Goal: Information Seeking & Learning: Learn about a topic

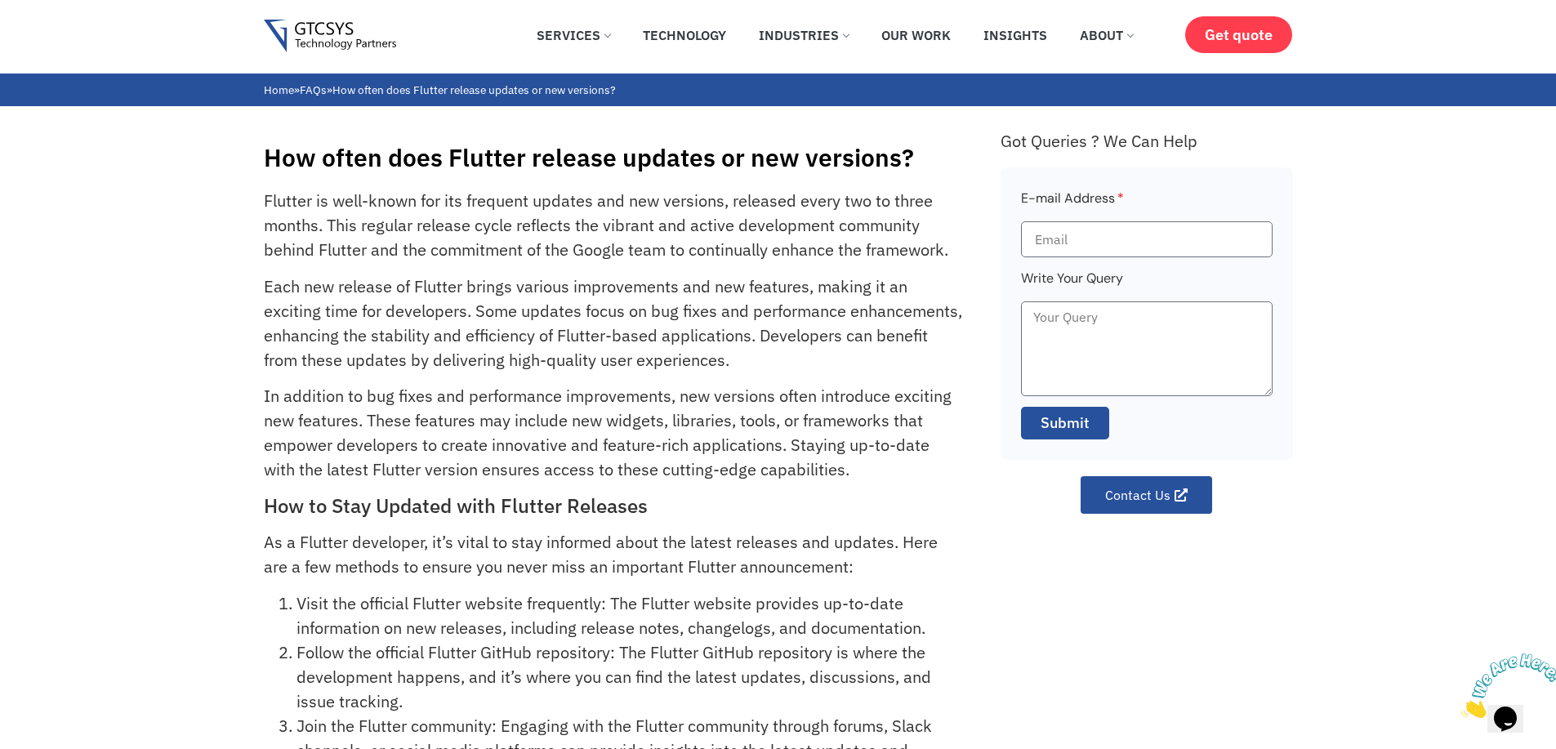
click at [293, 165] on h1 "How often does Flutter release updates or new versions?" at bounding box center [624, 157] width 720 height 29
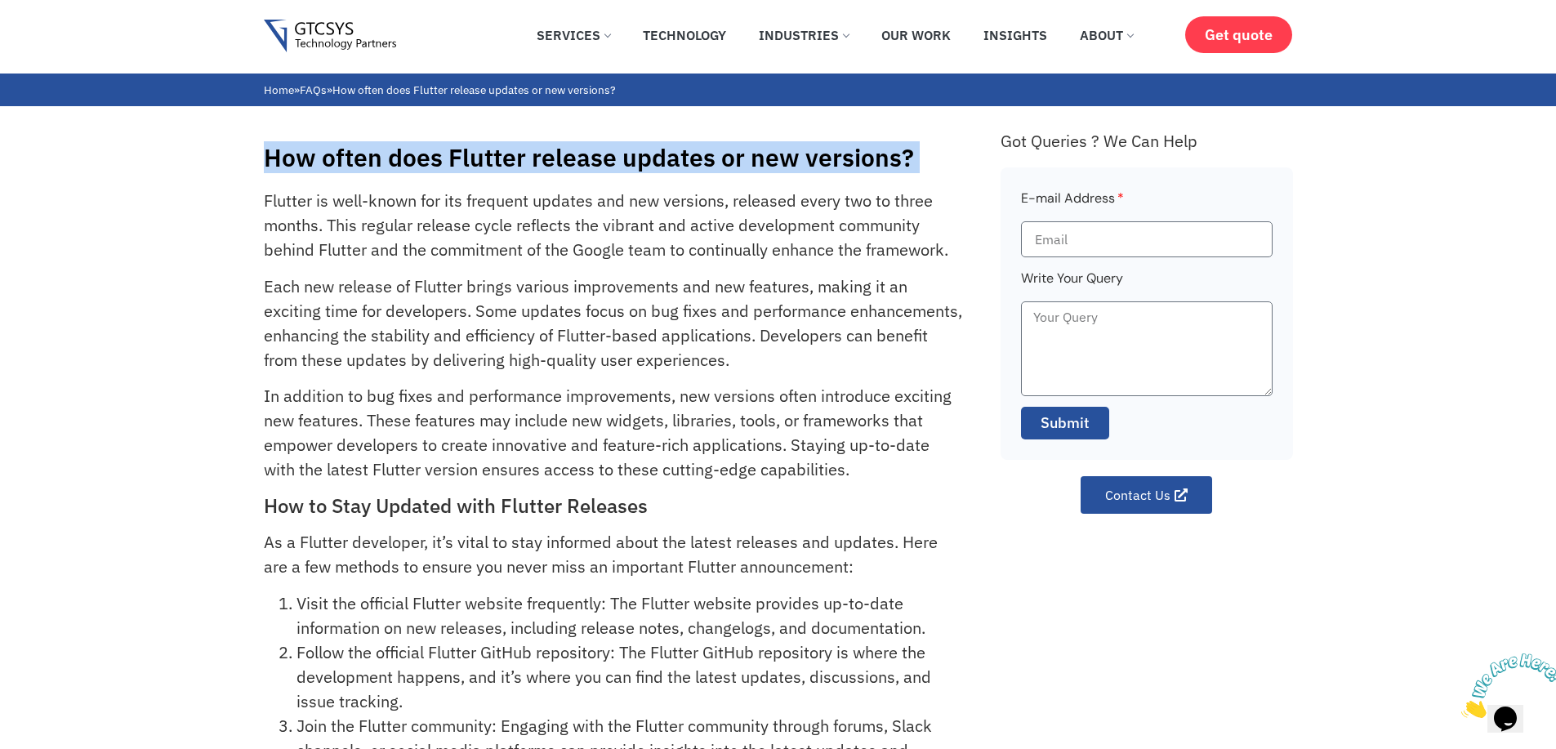
drag, startPoint x: 293, startPoint y: 165, endPoint x: 908, endPoint y: 167, distance: 615.0
click at [908, 167] on h1 "How often does Flutter release updates or new versions?" at bounding box center [624, 157] width 720 height 29
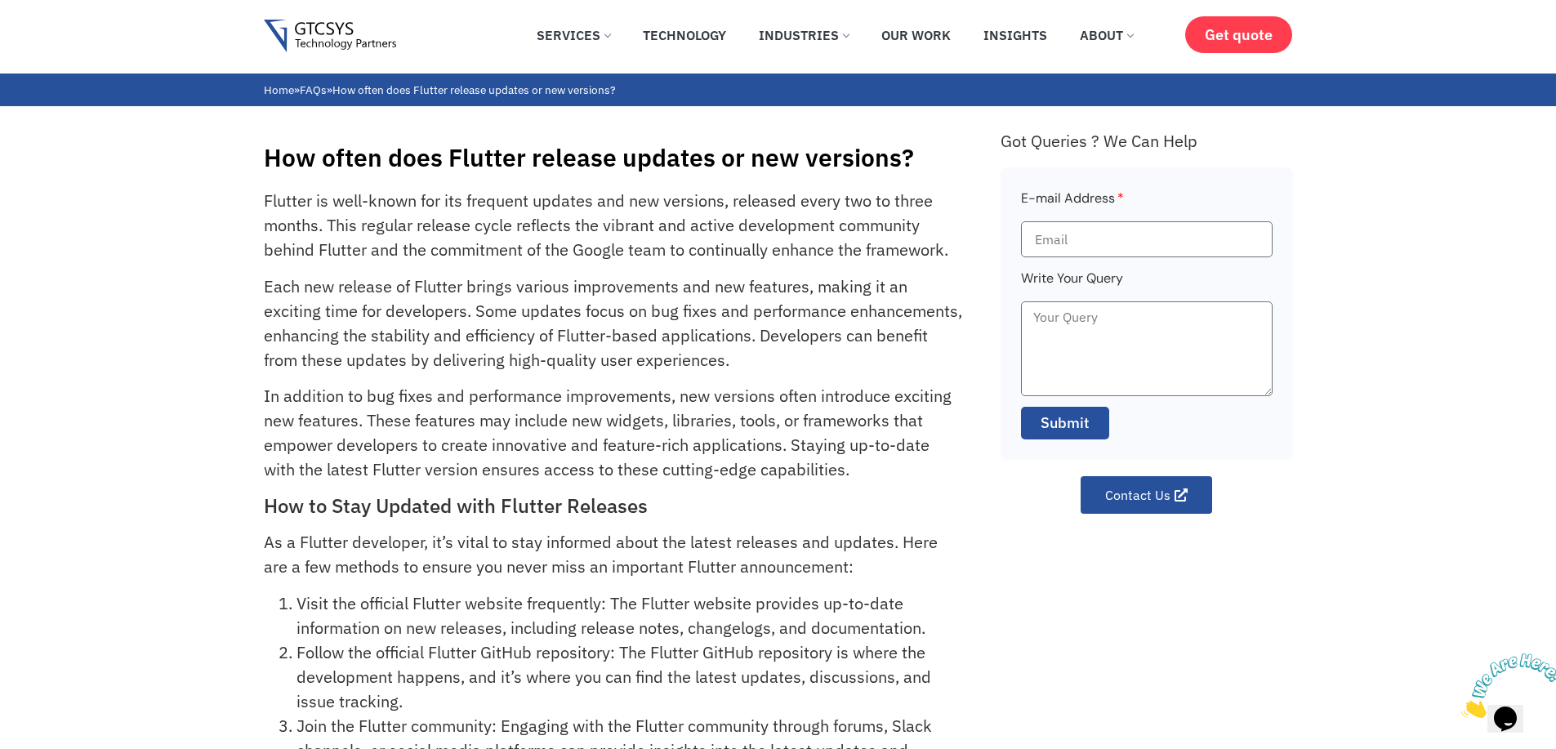
click at [908, 167] on h1 "How often does Flutter release updates or new versions?" at bounding box center [624, 157] width 720 height 29
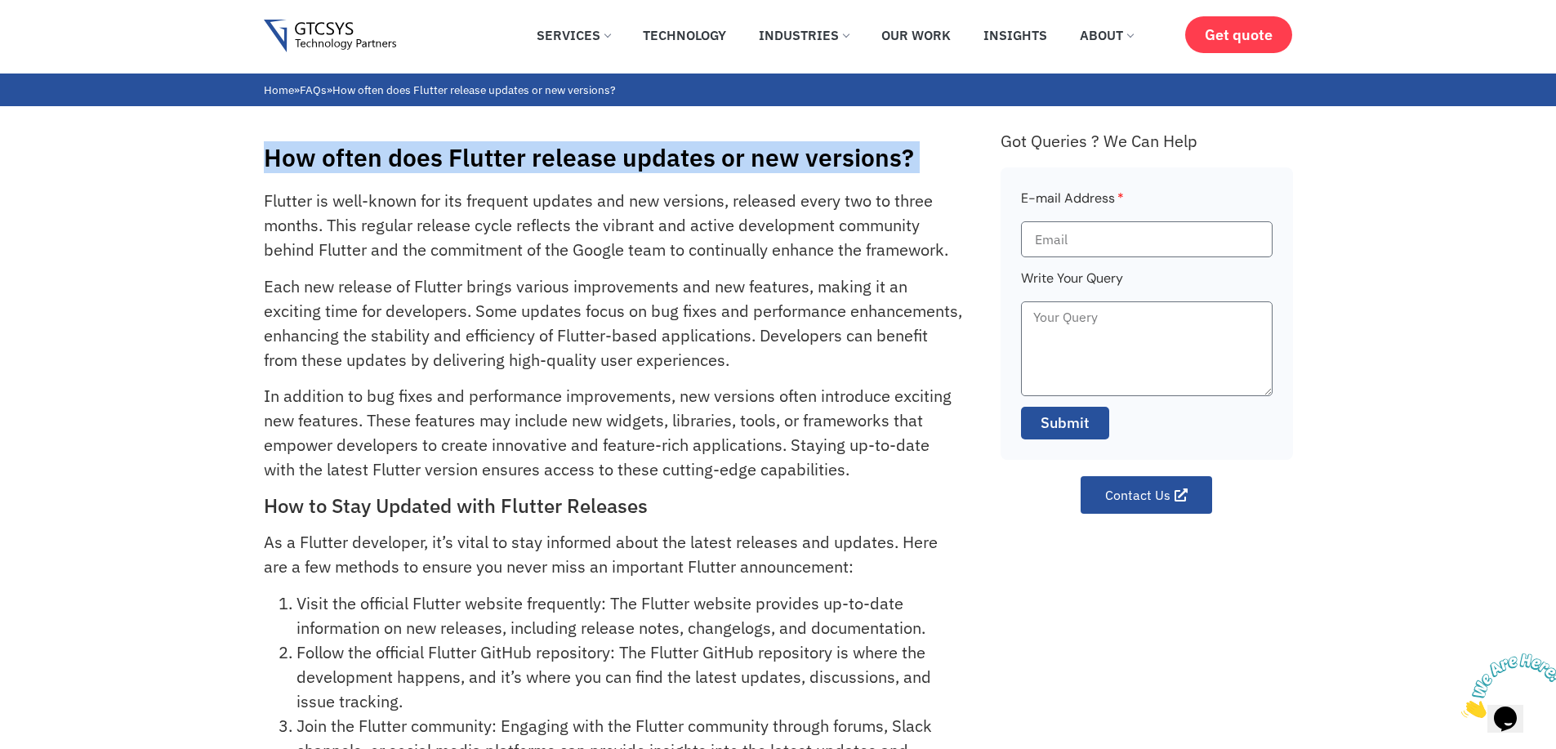
click at [908, 167] on h1 "How often does Flutter release updates or new versions?" at bounding box center [624, 157] width 720 height 29
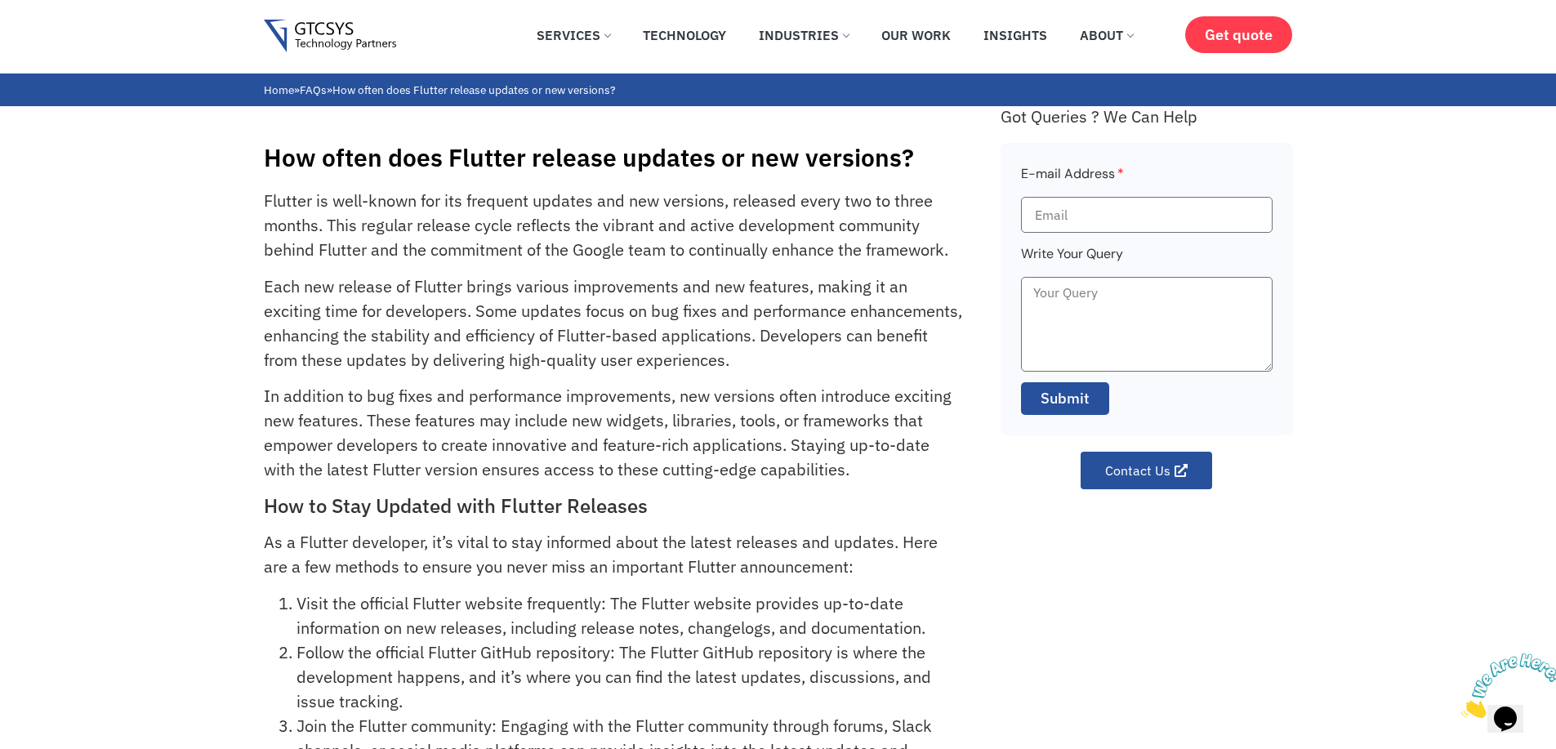
click at [351, 194] on p "Flutter is well-known for its frequent updates and new versions, released every…" at bounding box center [614, 226] width 700 height 74
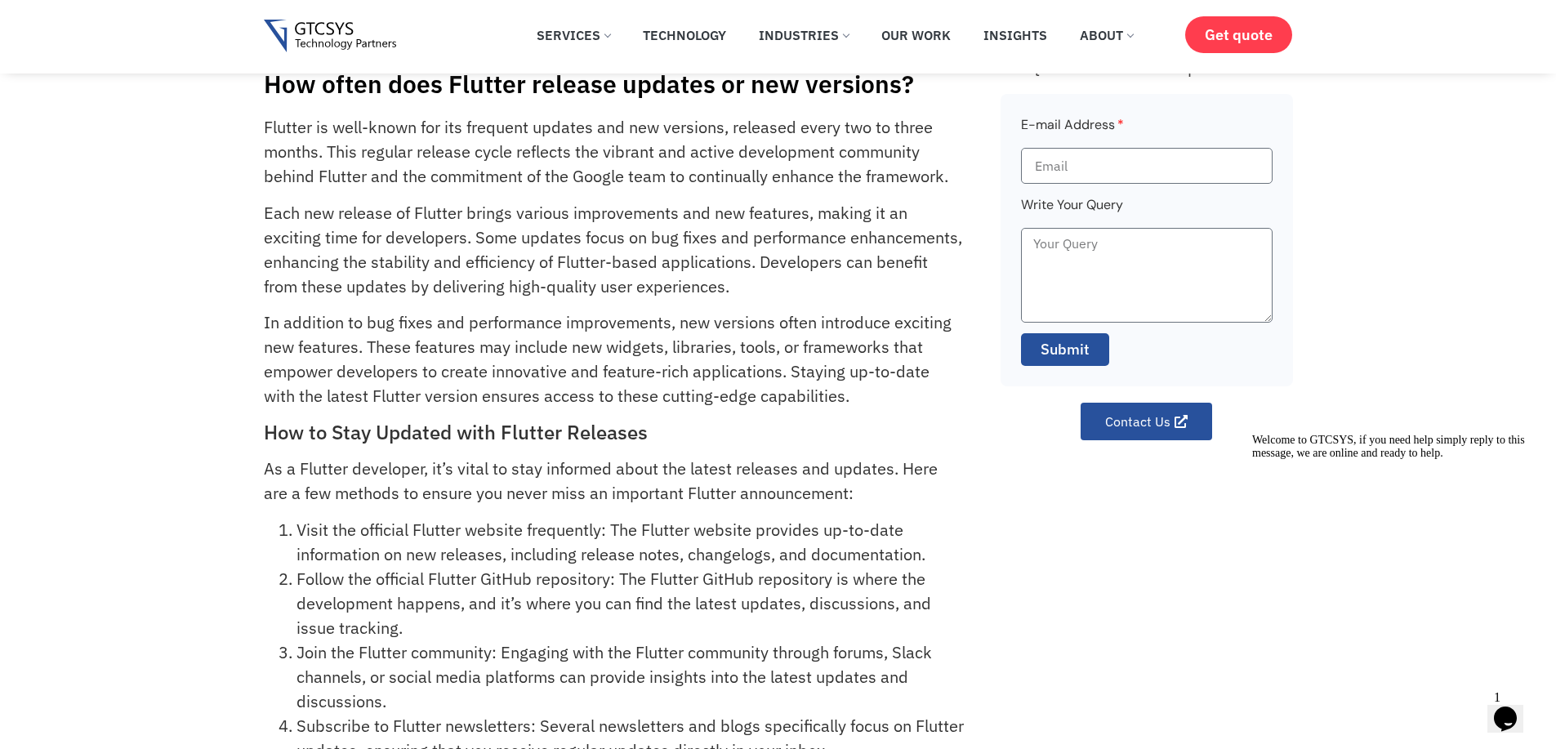
scroll to position [3, 0]
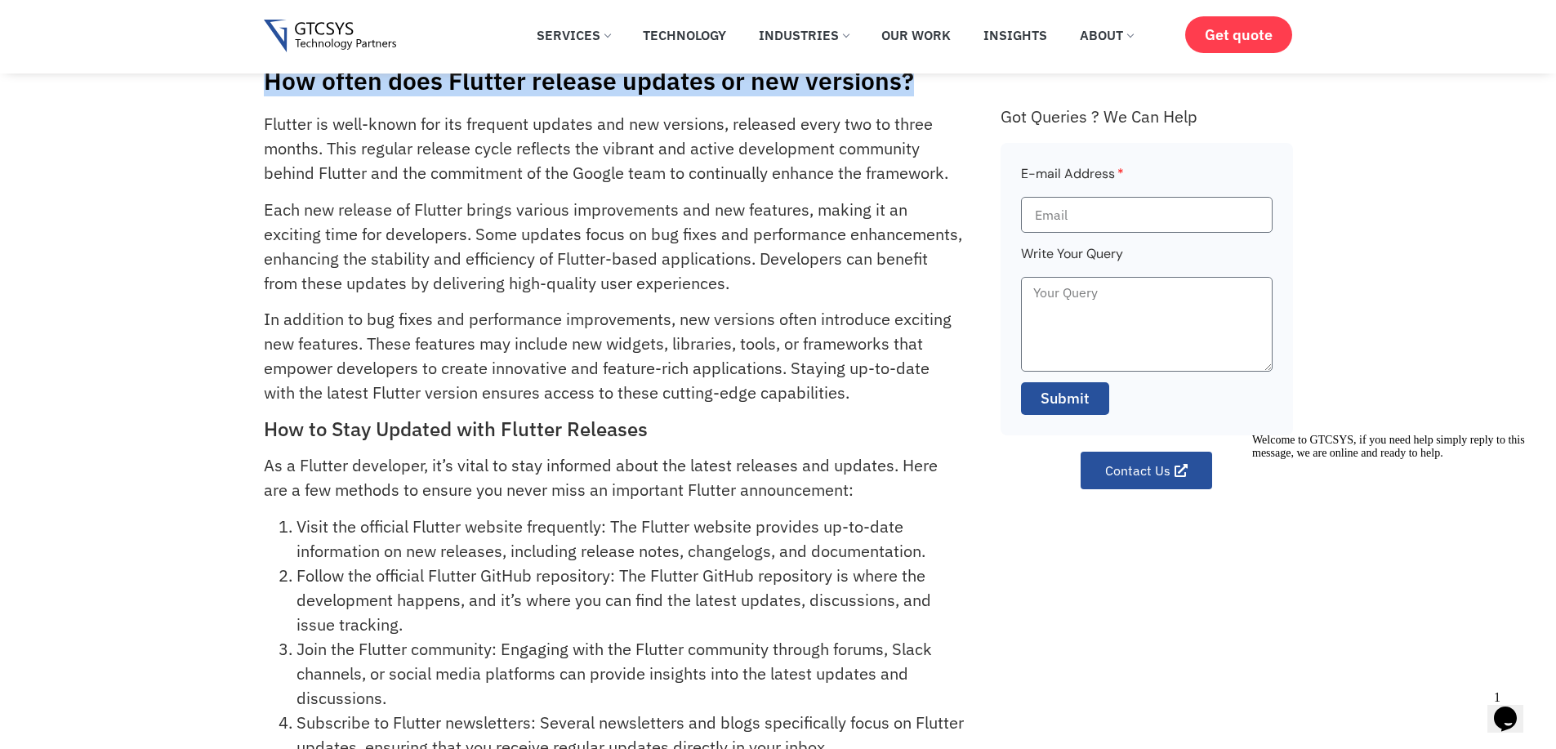
drag, startPoint x: 907, startPoint y: 79, endPoint x: 271, endPoint y: 91, distance: 635.5
click at [271, 91] on h1 "How often does Flutter release updates or new versions?" at bounding box center [624, 80] width 720 height 29
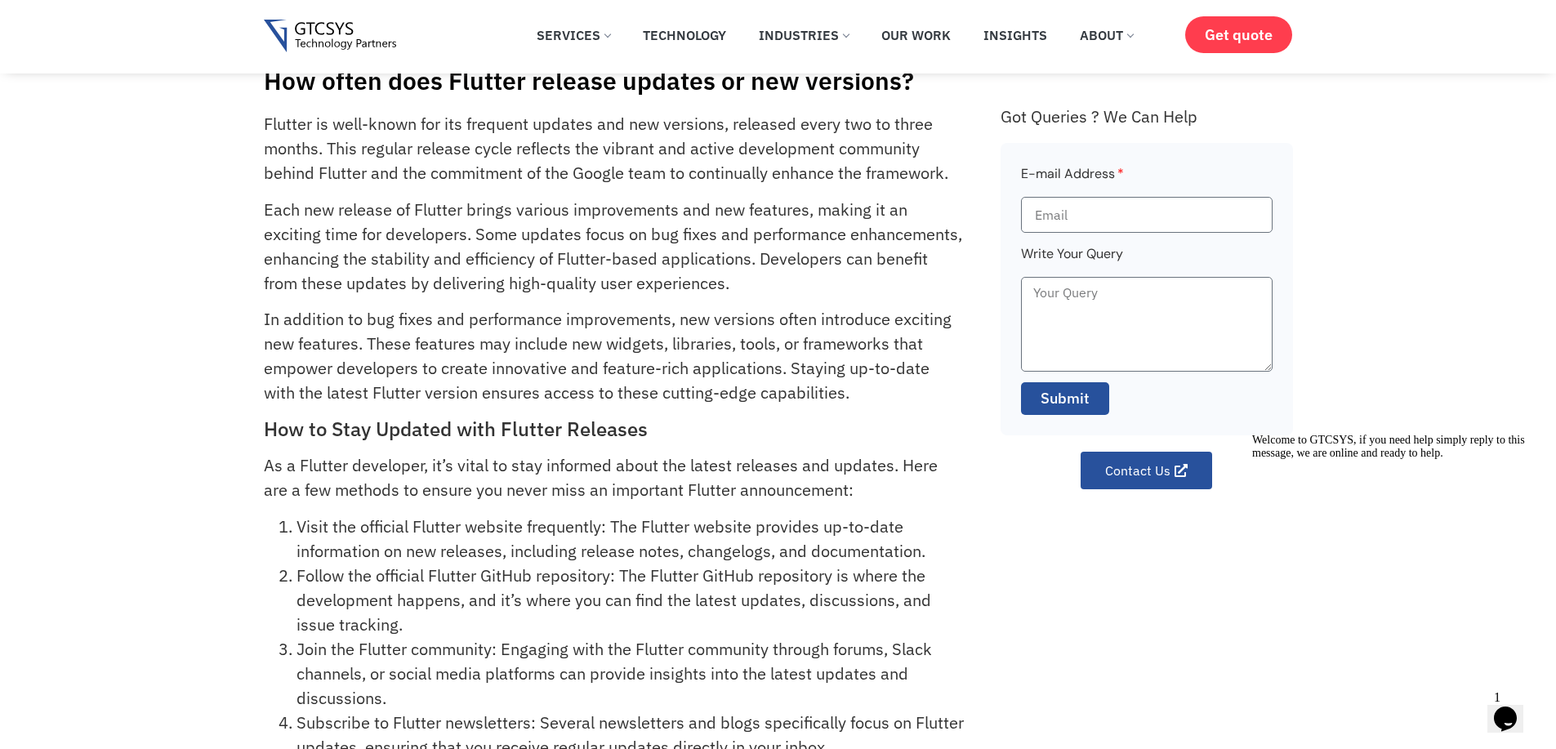
click at [294, 126] on p "Flutter is well-known for its frequent updates and new versions, released every…" at bounding box center [614, 149] width 700 height 74
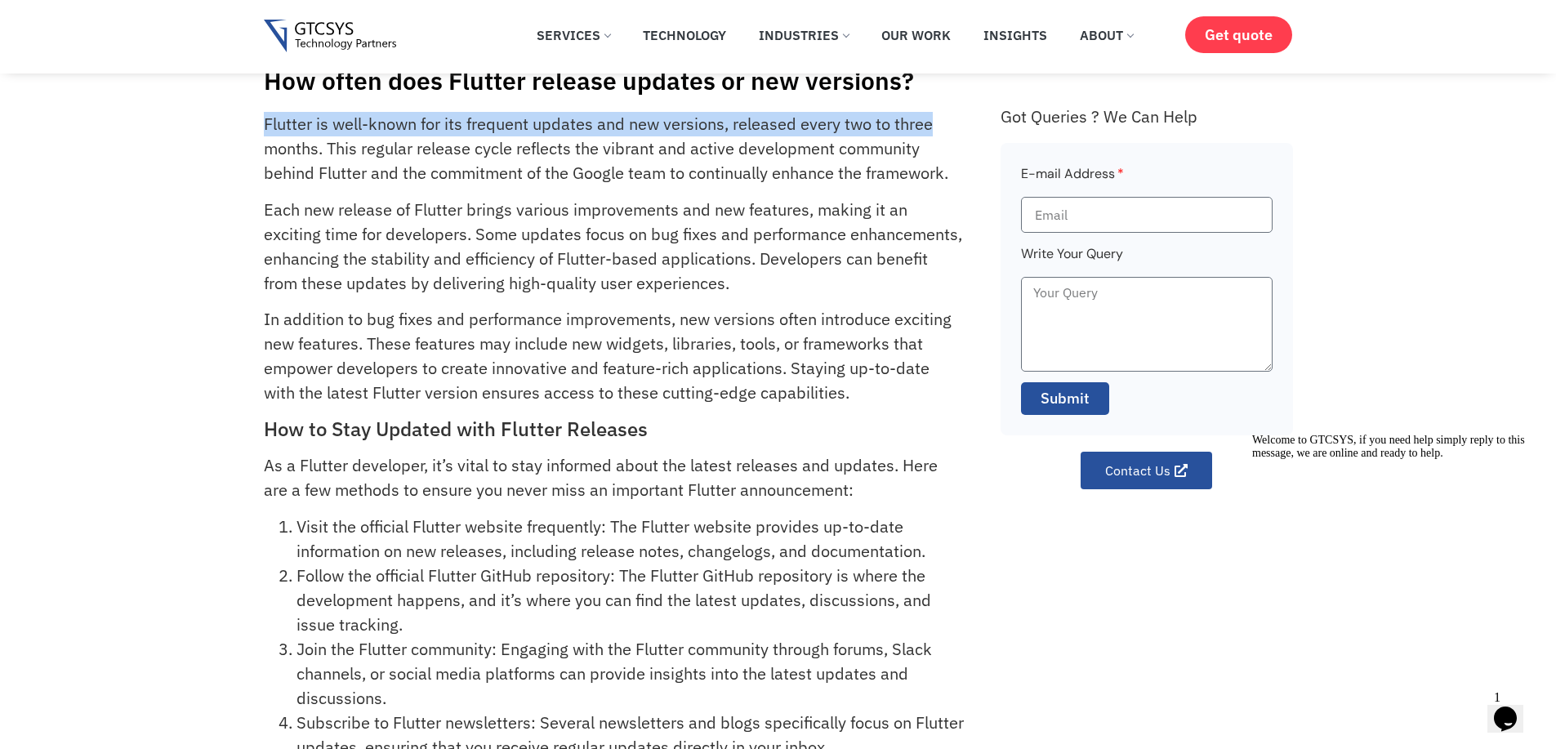
drag, startPoint x: 294, startPoint y: 126, endPoint x: 920, endPoint y: 127, distance: 626.4
click at [920, 127] on p "Flutter is well-known for its frequent updates and new versions, released every…" at bounding box center [614, 149] width 700 height 74
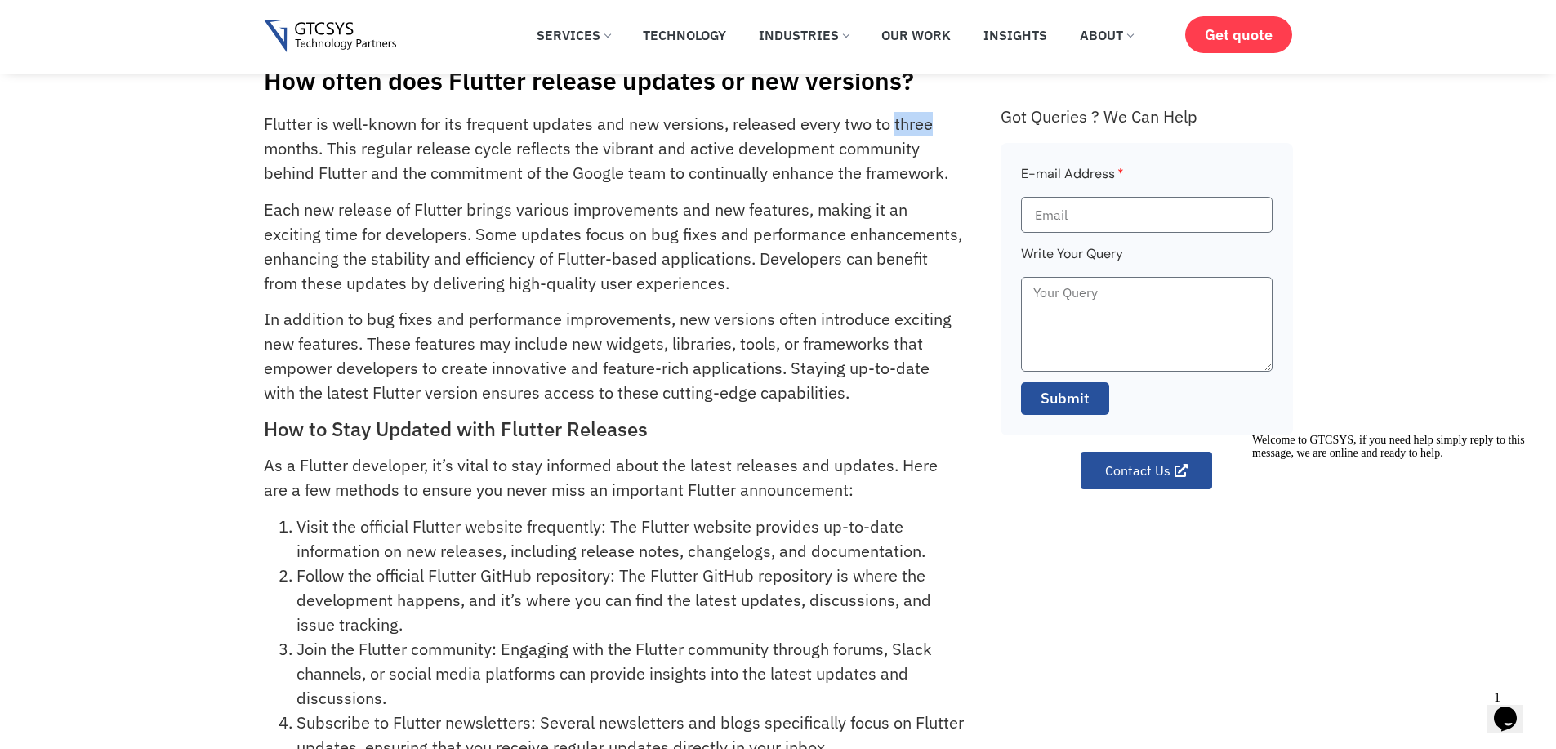
click at [920, 127] on p "Flutter is well-known for its frequent updates and new versions, released every…" at bounding box center [614, 149] width 700 height 74
click at [343, 145] on p "Flutter is well-known for its frequent updates and new versions, released every…" at bounding box center [614, 149] width 700 height 74
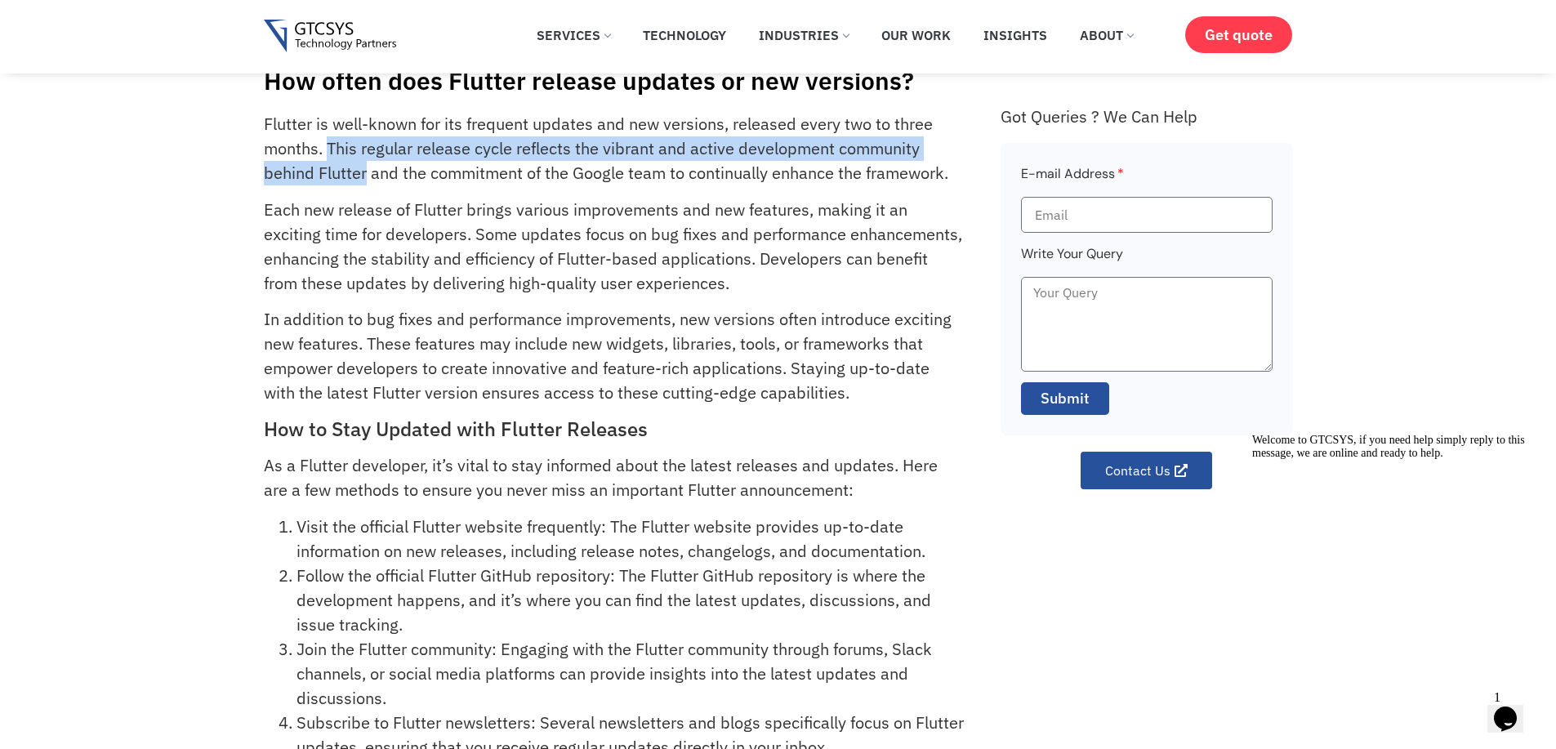
drag, startPoint x: 343, startPoint y: 145, endPoint x: 338, endPoint y: 168, distance: 24.2
click at [338, 168] on p "Flutter is well-known for its frequent updates and new versions, released every…" at bounding box center [614, 149] width 700 height 74
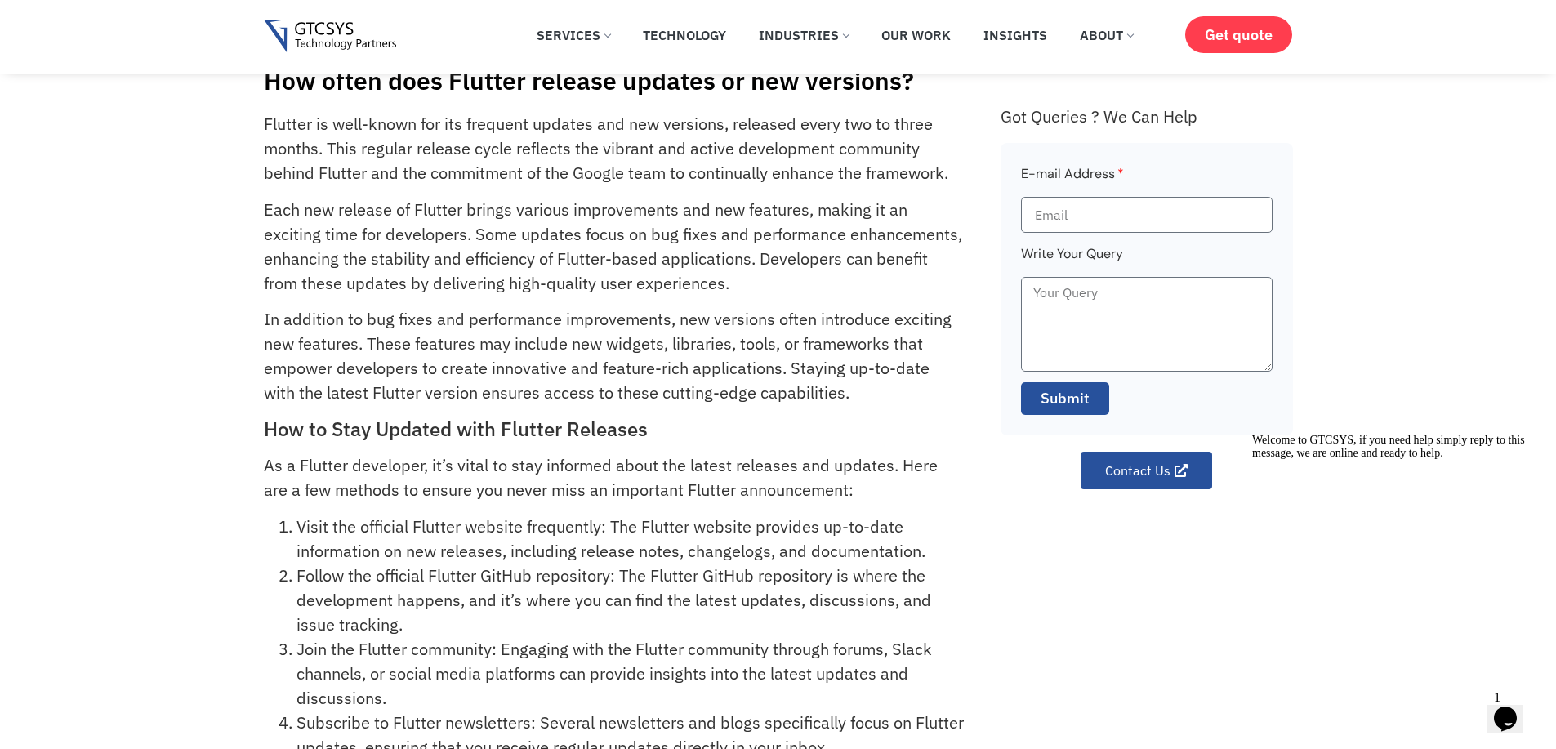
click at [476, 177] on p "Flutter is well-known for its frequent updates and new versions, released every…" at bounding box center [614, 149] width 700 height 74
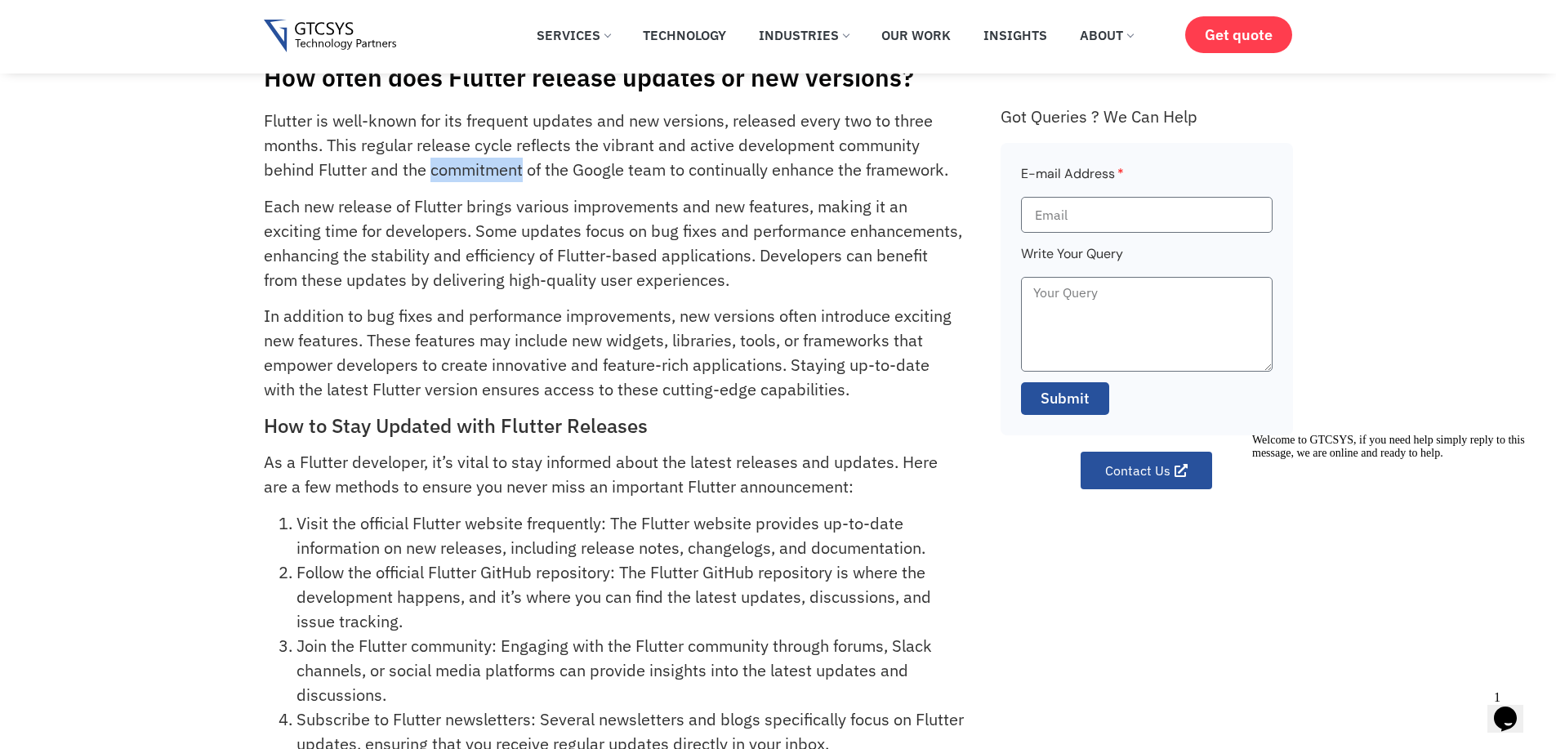
scroll to position [10, 0]
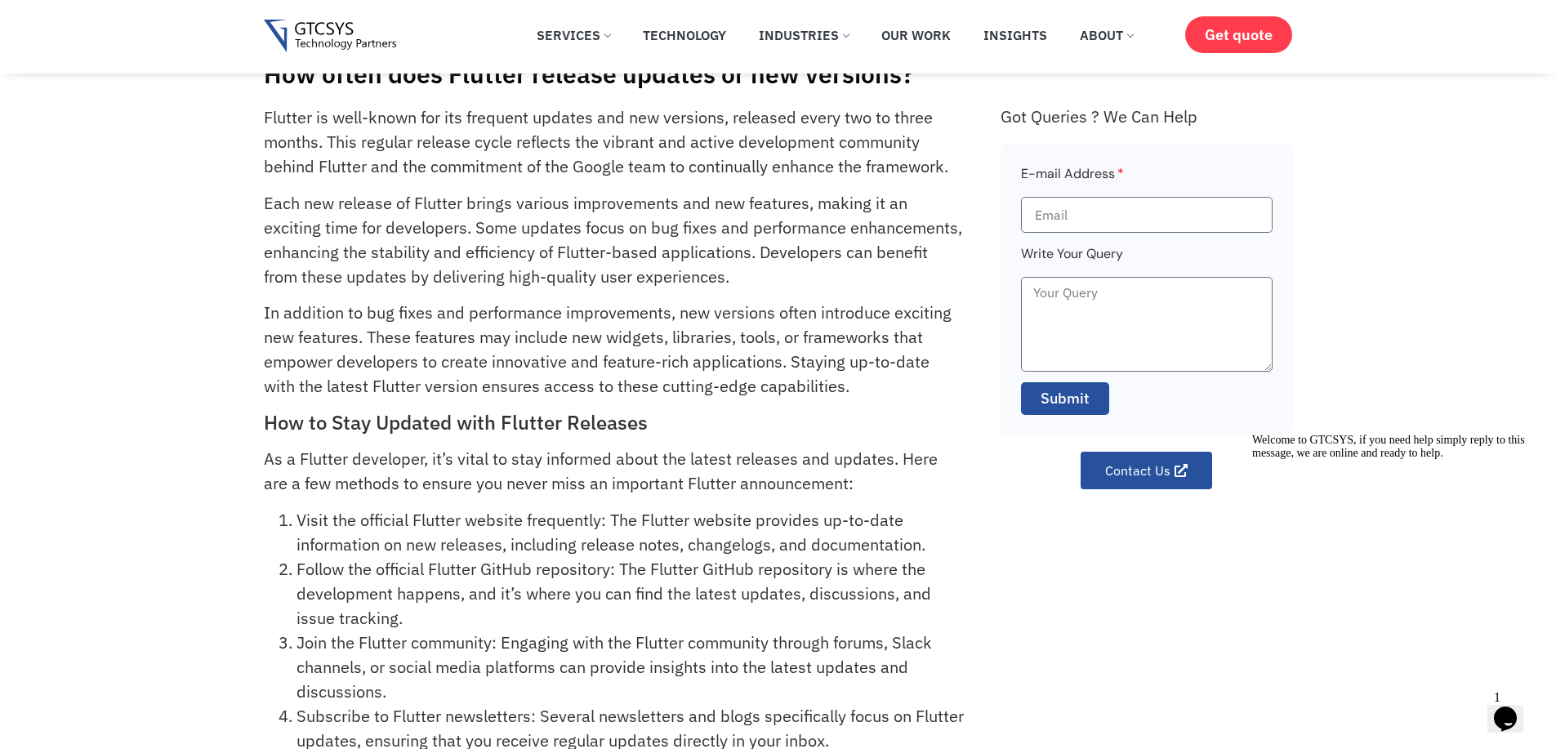
click at [676, 308] on p "In addition to bug fixes and performance improvements, new versions often intro…" at bounding box center [614, 350] width 700 height 98
click at [475, 227] on p "Each new release of Flutter brings various improvements and new features, makin…" at bounding box center [614, 240] width 700 height 98
drag, startPoint x: 475, startPoint y: 227, endPoint x: 948, endPoint y: 225, distance: 472.9
click at [948, 225] on p "Each new release of Flutter brings various improvements and new features, makin…" at bounding box center [614, 240] width 700 height 98
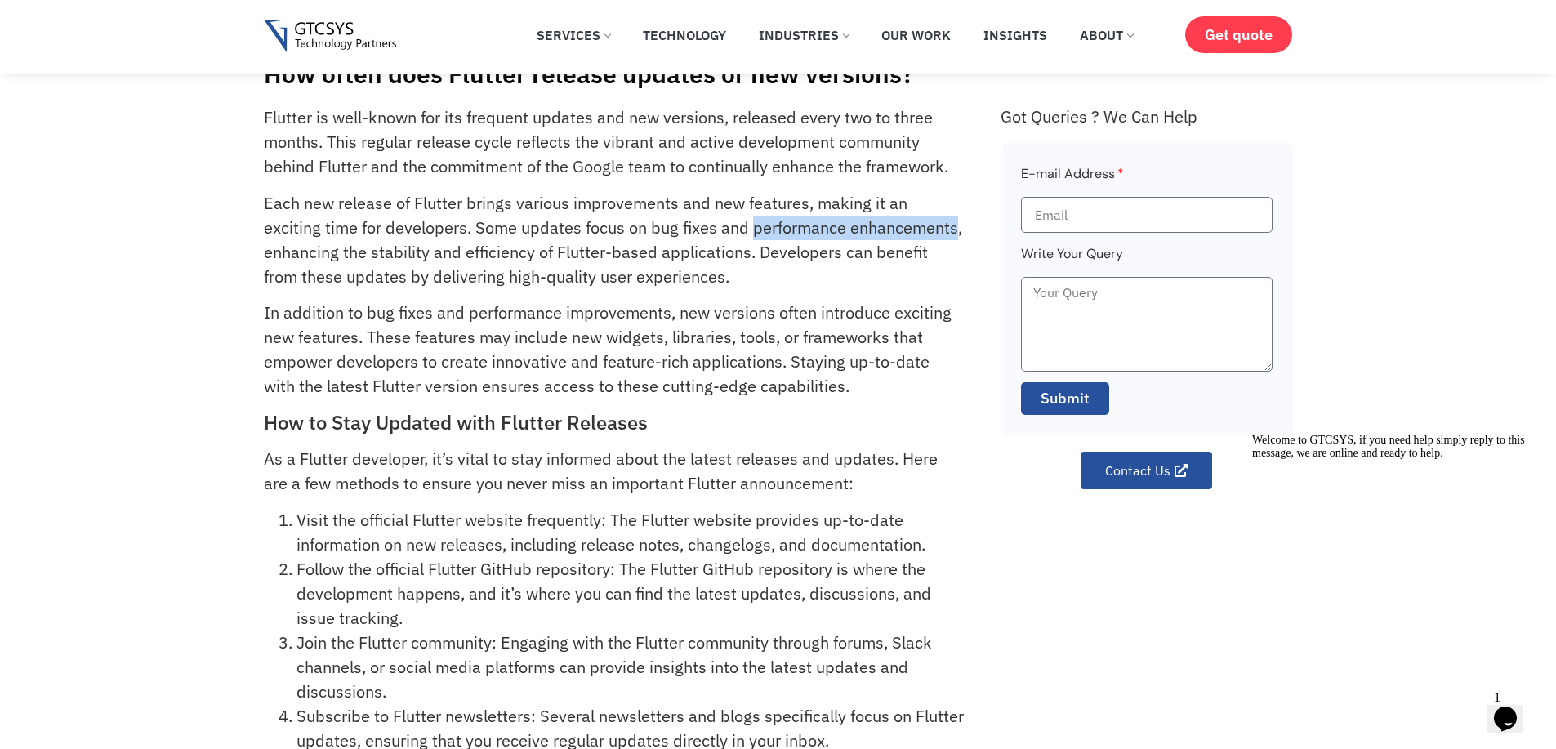
drag, startPoint x: 948, startPoint y: 225, endPoint x: 778, endPoint y: 225, distance: 169.9
click at [778, 225] on p "Each new release of Flutter brings various improvements and new features, makin…" at bounding box center [614, 240] width 700 height 98
click at [524, 256] on p "Each new release of Flutter brings various improvements and new features, makin…" at bounding box center [614, 240] width 700 height 98
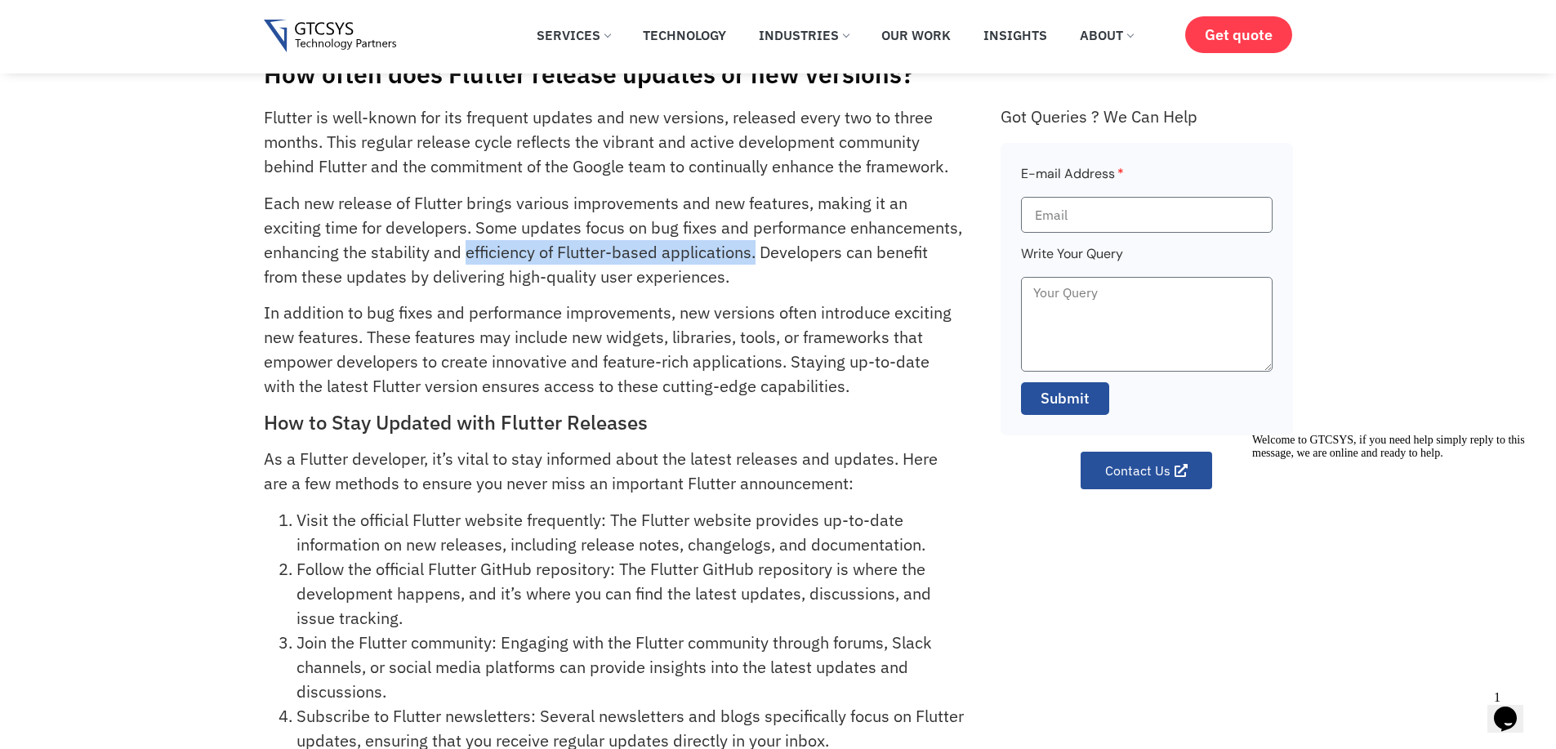
drag, startPoint x: 524, startPoint y: 256, endPoint x: 751, endPoint y: 256, distance: 226.2
click at [751, 256] on p "Each new release of Flutter brings various improvements and new features, makin…" at bounding box center [614, 240] width 700 height 98
click at [782, 248] on p "Each new release of Flutter brings various improvements and new features, makin…" at bounding box center [614, 240] width 700 height 98
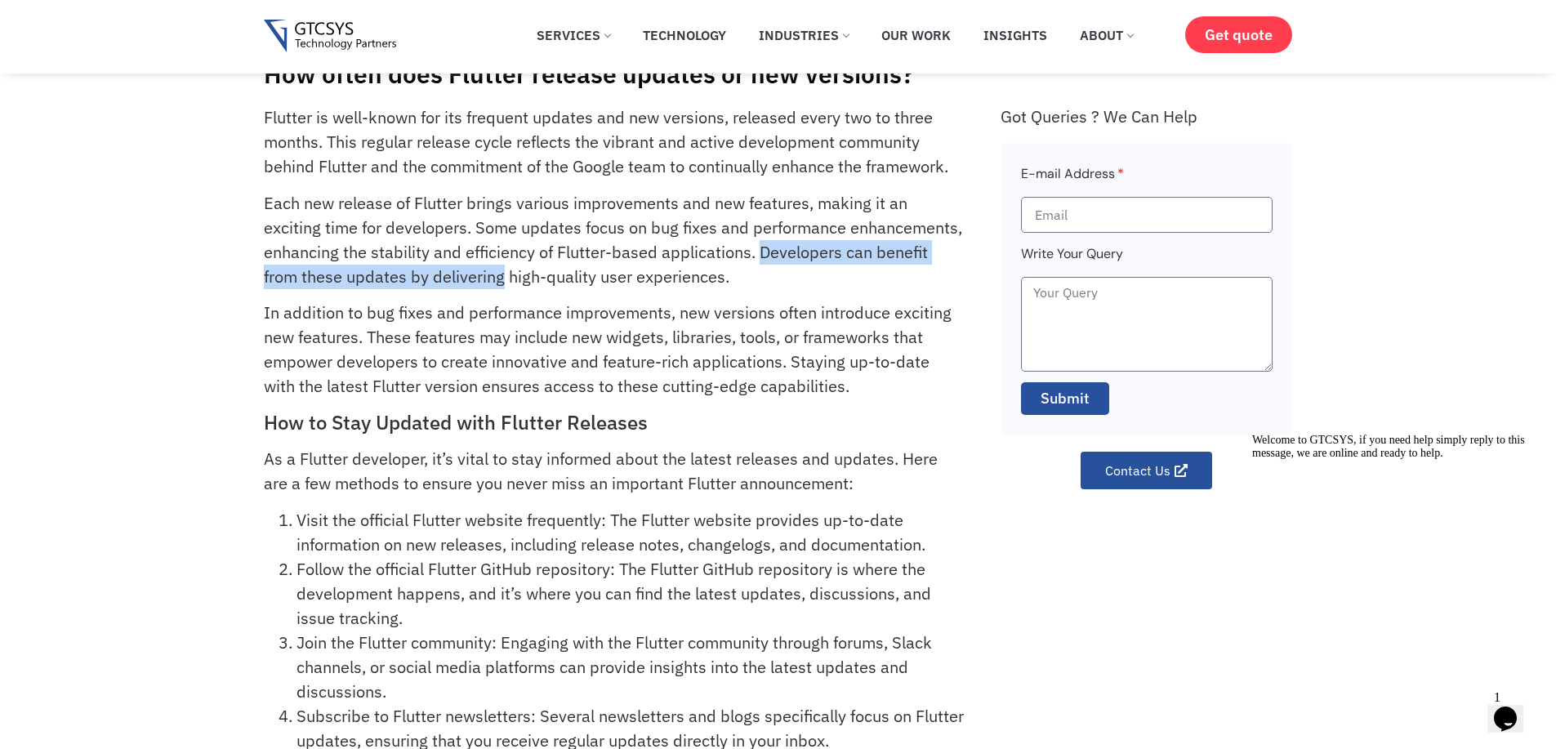
drag, startPoint x: 782, startPoint y: 248, endPoint x: 435, endPoint y: 279, distance: 348.5
click at [435, 279] on p "Each new release of Flutter brings various improvements and new features, makin…" at bounding box center [614, 240] width 700 height 98
click at [661, 278] on p "Each new release of Flutter brings various improvements and new features, makin…" at bounding box center [614, 240] width 700 height 98
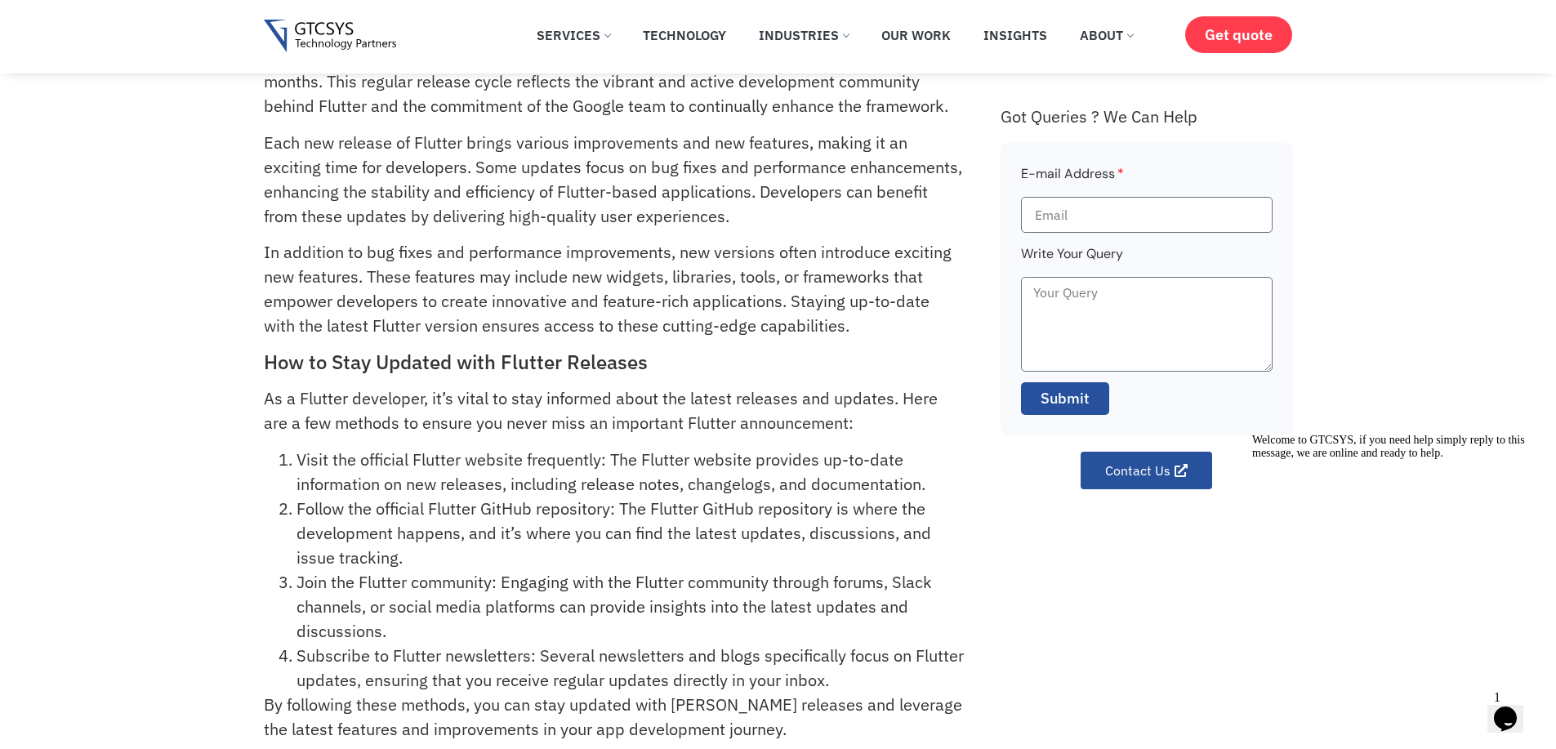
scroll to position [71, 0]
click at [323, 244] on p "In addition to bug fixes and performance improvements, new versions often intro…" at bounding box center [614, 288] width 700 height 98
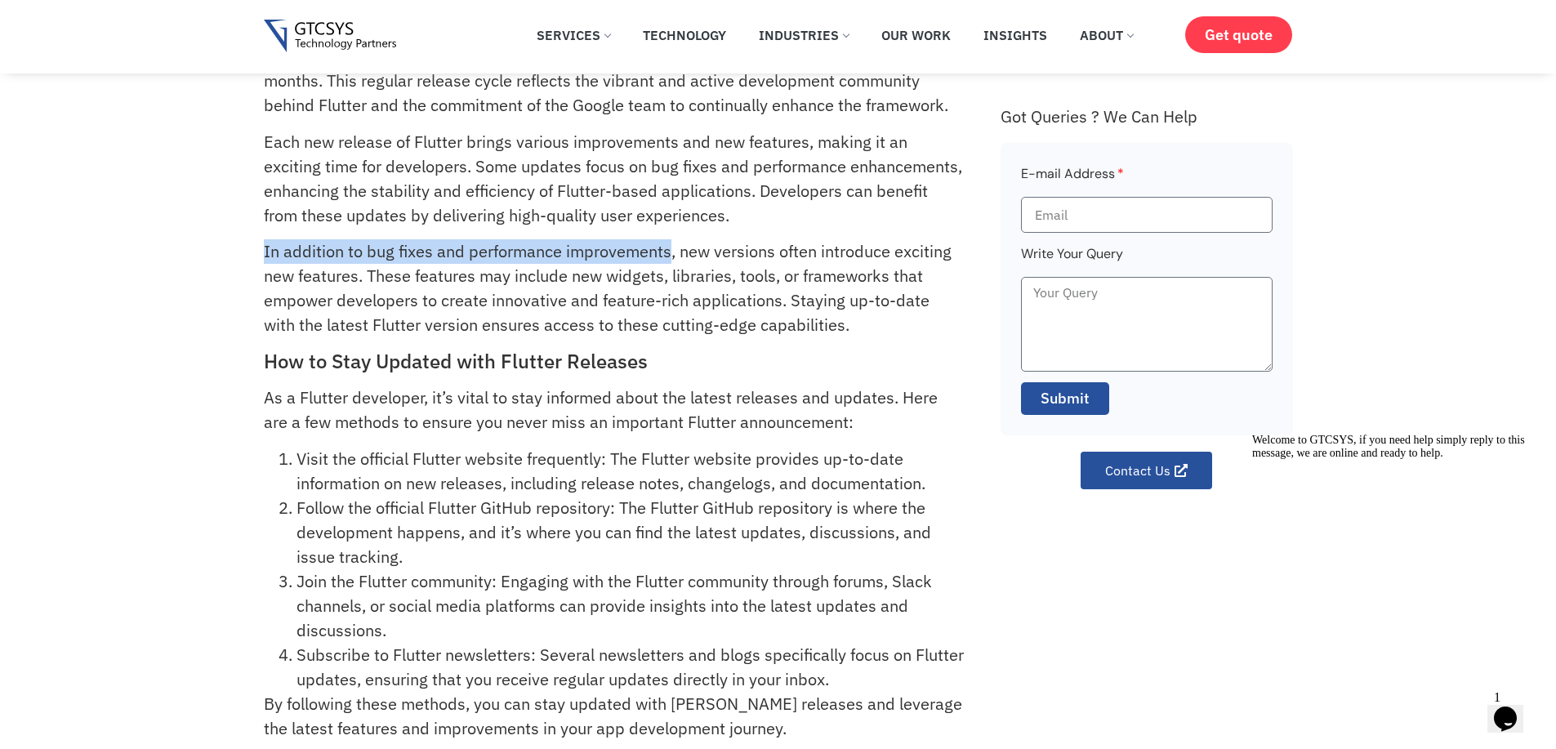
drag, startPoint x: 252, startPoint y: 247, endPoint x: 669, endPoint y: 241, distance: 416.6
click at [669, 241] on div "How often does Flutter release updates or new versions? Flutter is well-known f…" at bounding box center [778, 367] width 1556 height 811
click at [499, 250] on p "In addition to bug fixes and performance improvements, new versions often intro…" at bounding box center [614, 288] width 700 height 98
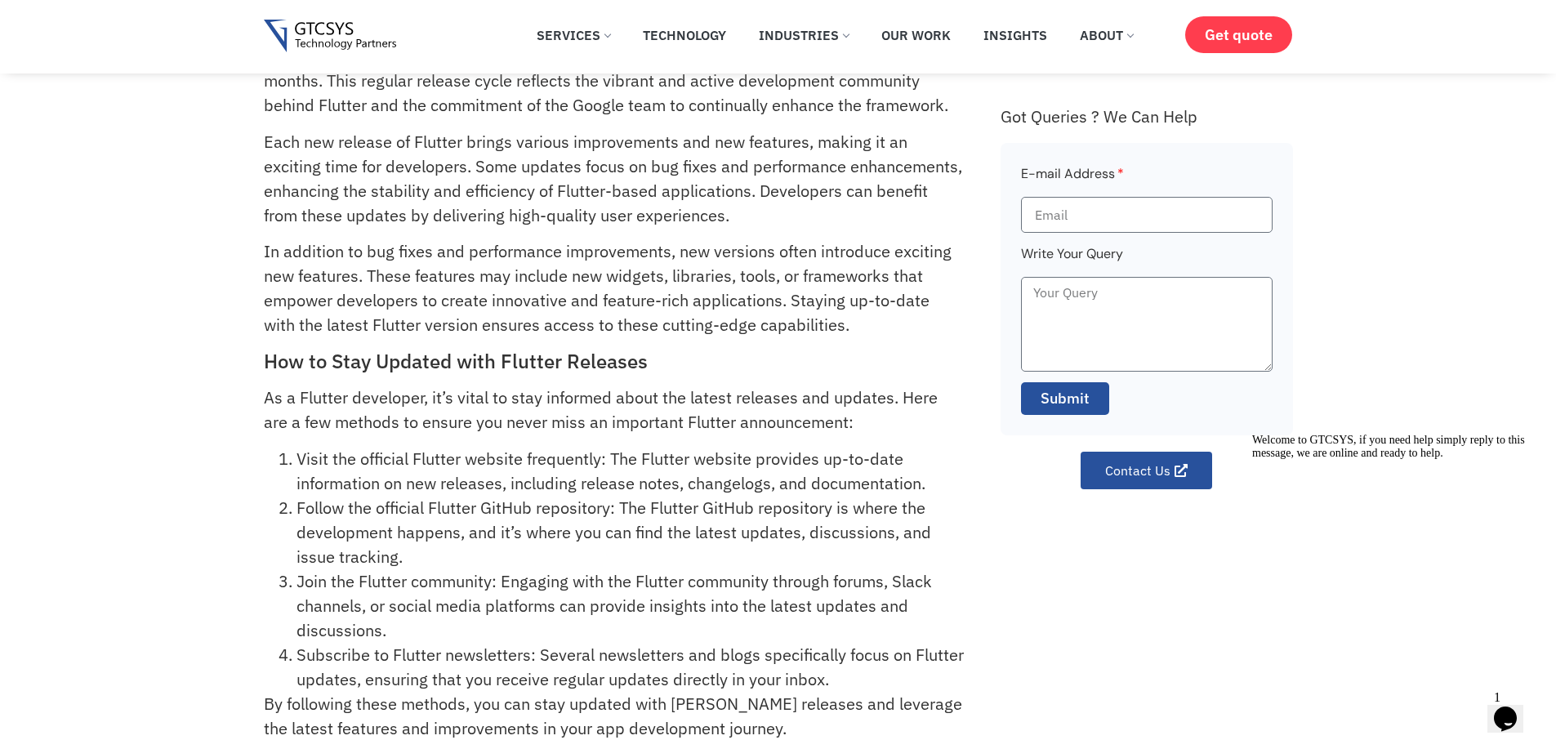
click at [675, 252] on p "In addition to bug fixes and performance improvements, new versions often intro…" at bounding box center [614, 288] width 700 height 98
drag, startPoint x: 675, startPoint y: 252, endPoint x: 857, endPoint y: 254, distance: 181.3
click at [857, 254] on p "In addition to bug fixes and performance improvements, new versions often intro…" at bounding box center [614, 288] width 700 height 98
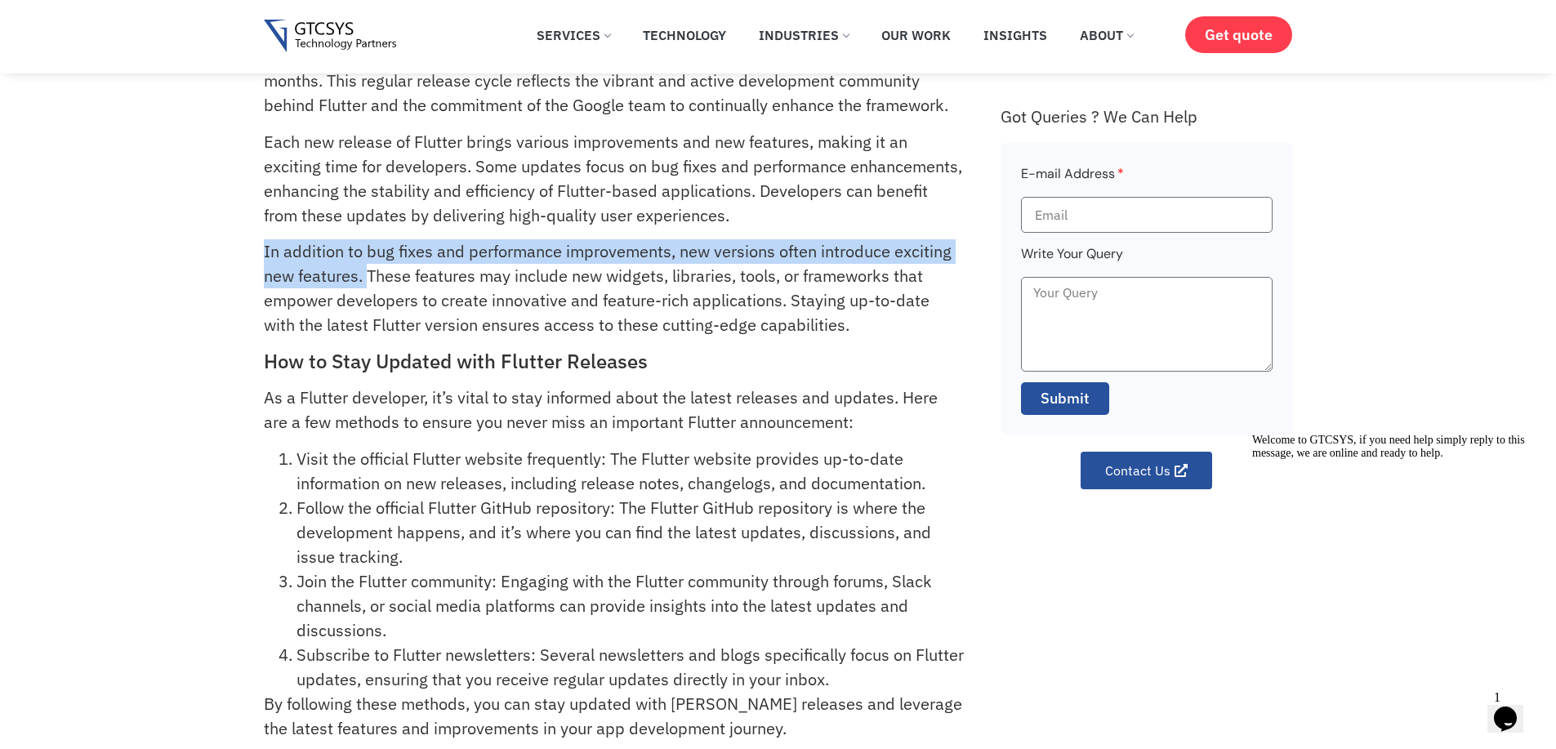
drag, startPoint x: 369, startPoint y: 274, endPoint x: 263, endPoint y: 262, distance: 106.8
click at [264, 262] on p "In addition to bug fixes and performance improvements, new versions often intro…" at bounding box center [614, 288] width 700 height 98
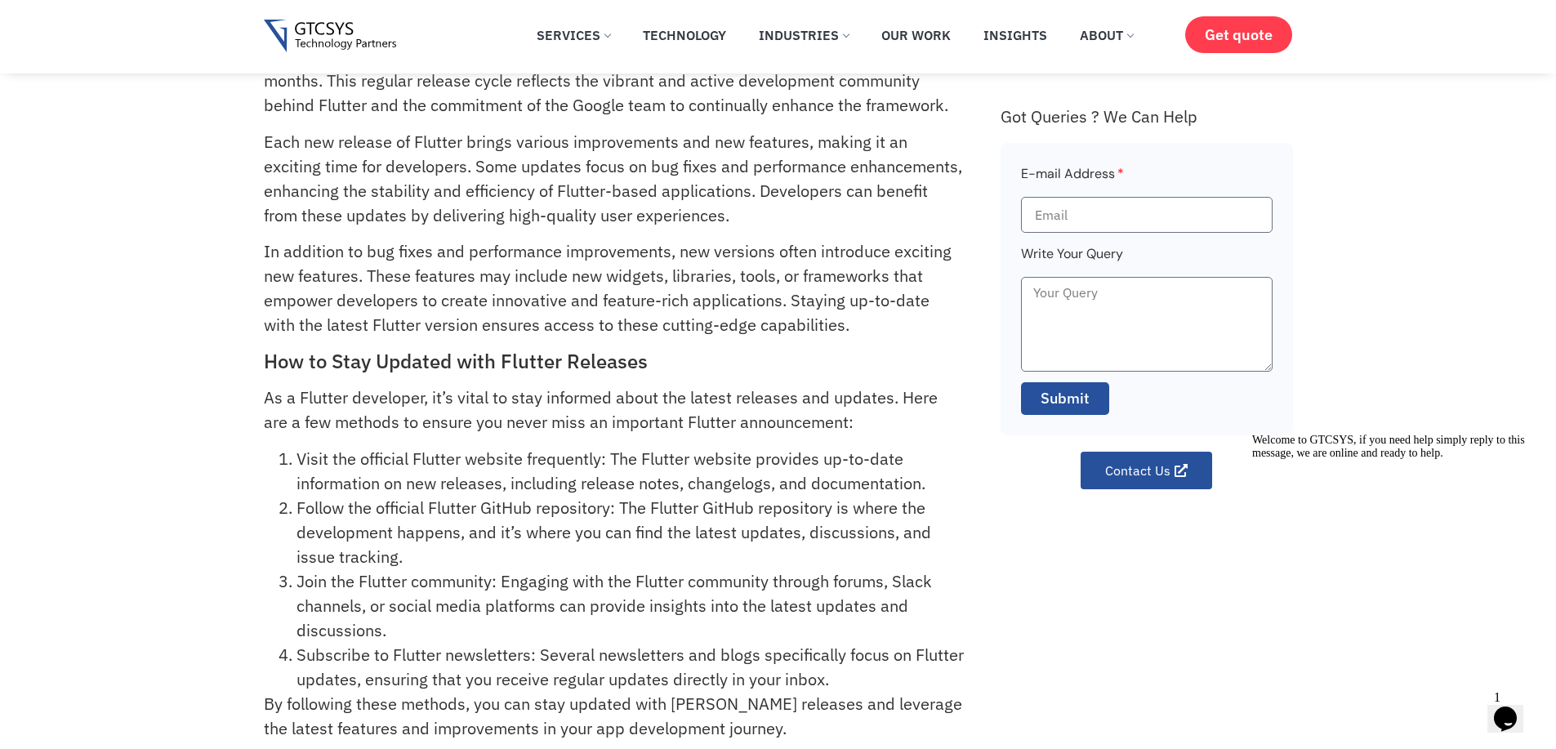
click at [381, 281] on p "In addition to bug fixes and performance improvements, new versions often intro…" at bounding box center [614, 288] width 700 height 98
drag, startPoint x: 381, startPoint y: 281, endPoint x: 751, endPoint y: 272, distance: 370.1
click at [751, 272] on p "In addition to bug fixes and performance improvements, new versions often intro…" at bounding box center [614, 288] width 700 height 98
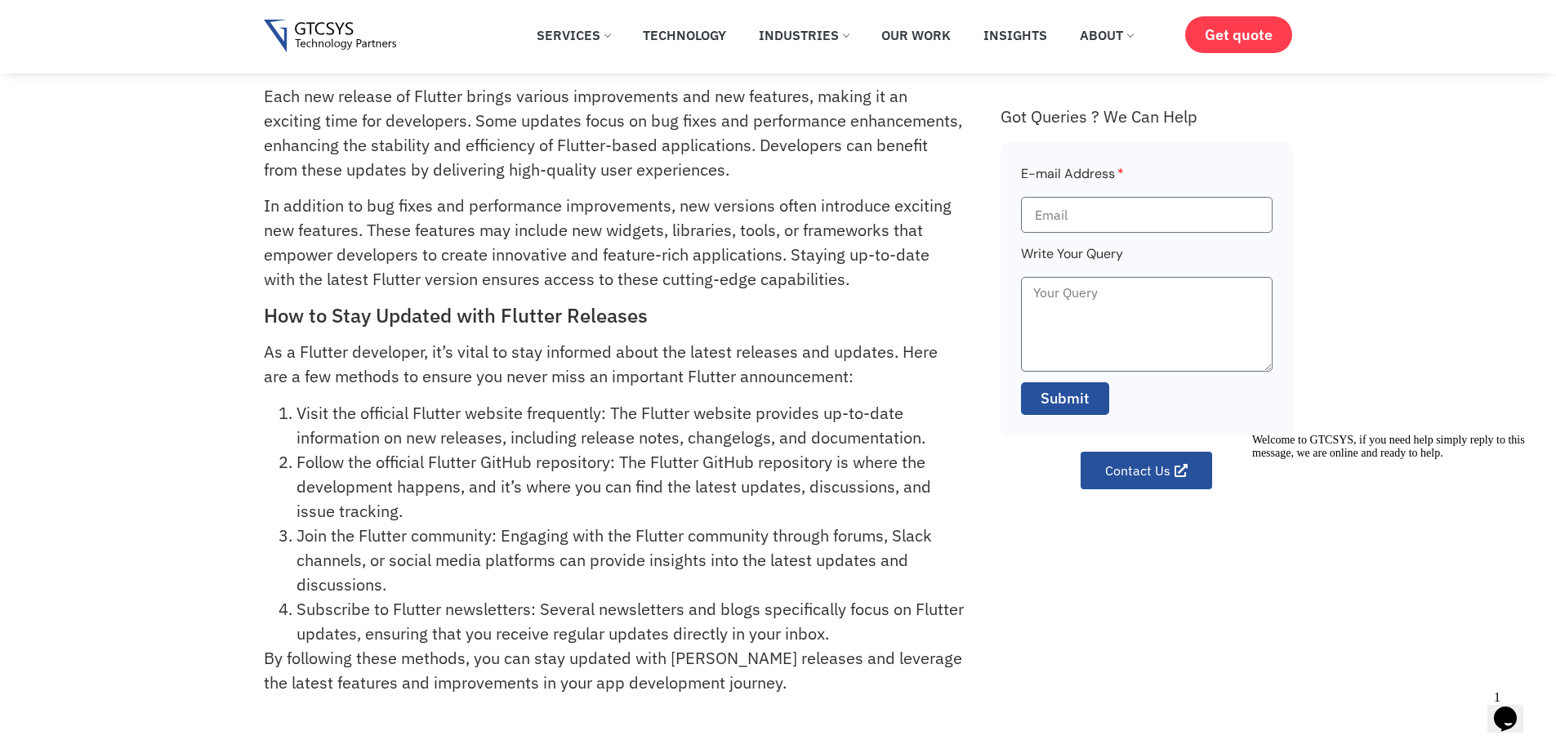
scroll to position [118, 0]
drag, startPoint x: 257, startPoint y: 255, endPoint x: 447, endPoint y: 248, distance: 189.6
click at [447, 248] on div "How often does Flutter release updates or new versions? Flutter is well-known f…" at bounding box center [778, 319] width 1556 height 811
click at [562, 172] on p "Each new release of Flutter brings various improvements and new features, makin…" at bounding box center [614, 131] width 700 height 98
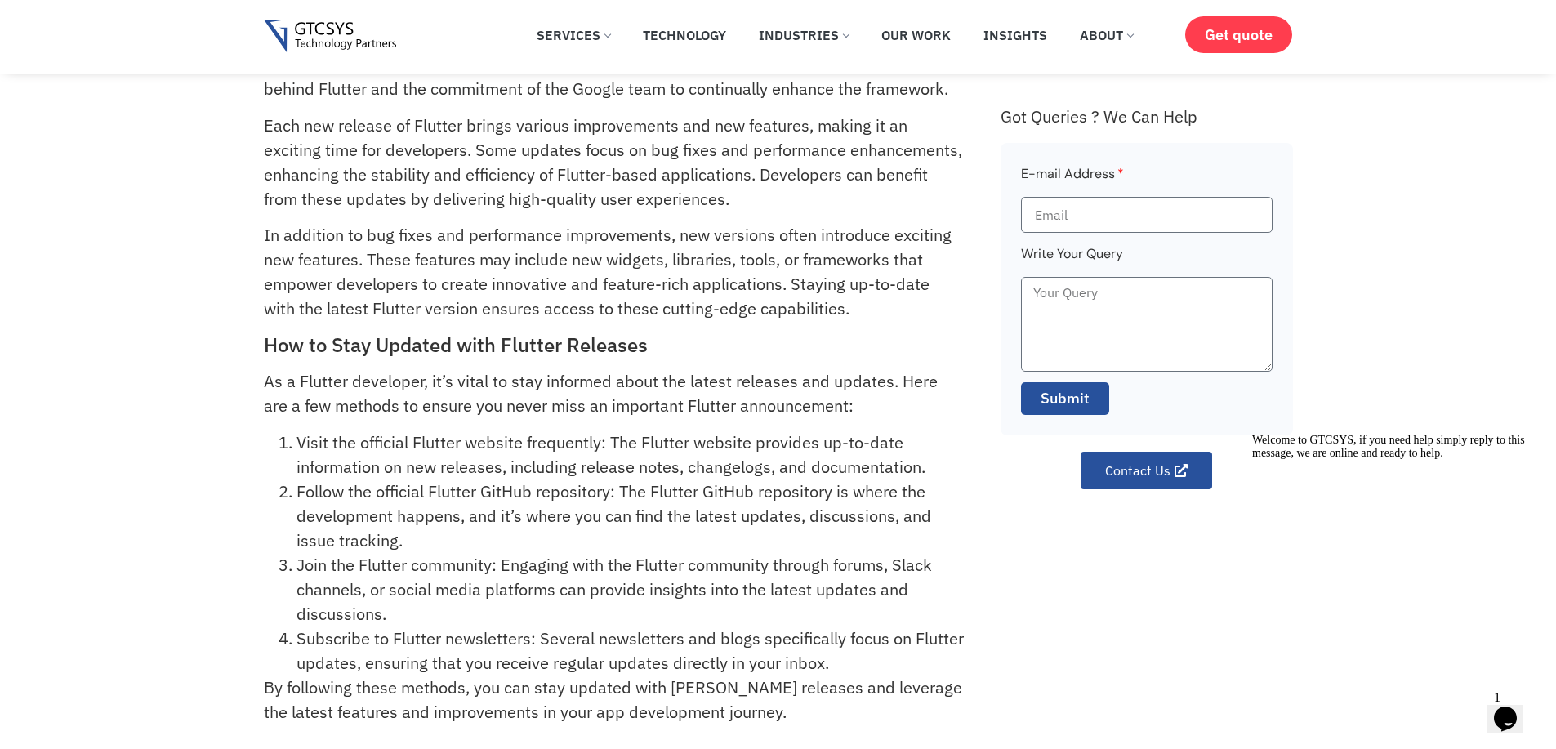
scroll to position [120, 0]
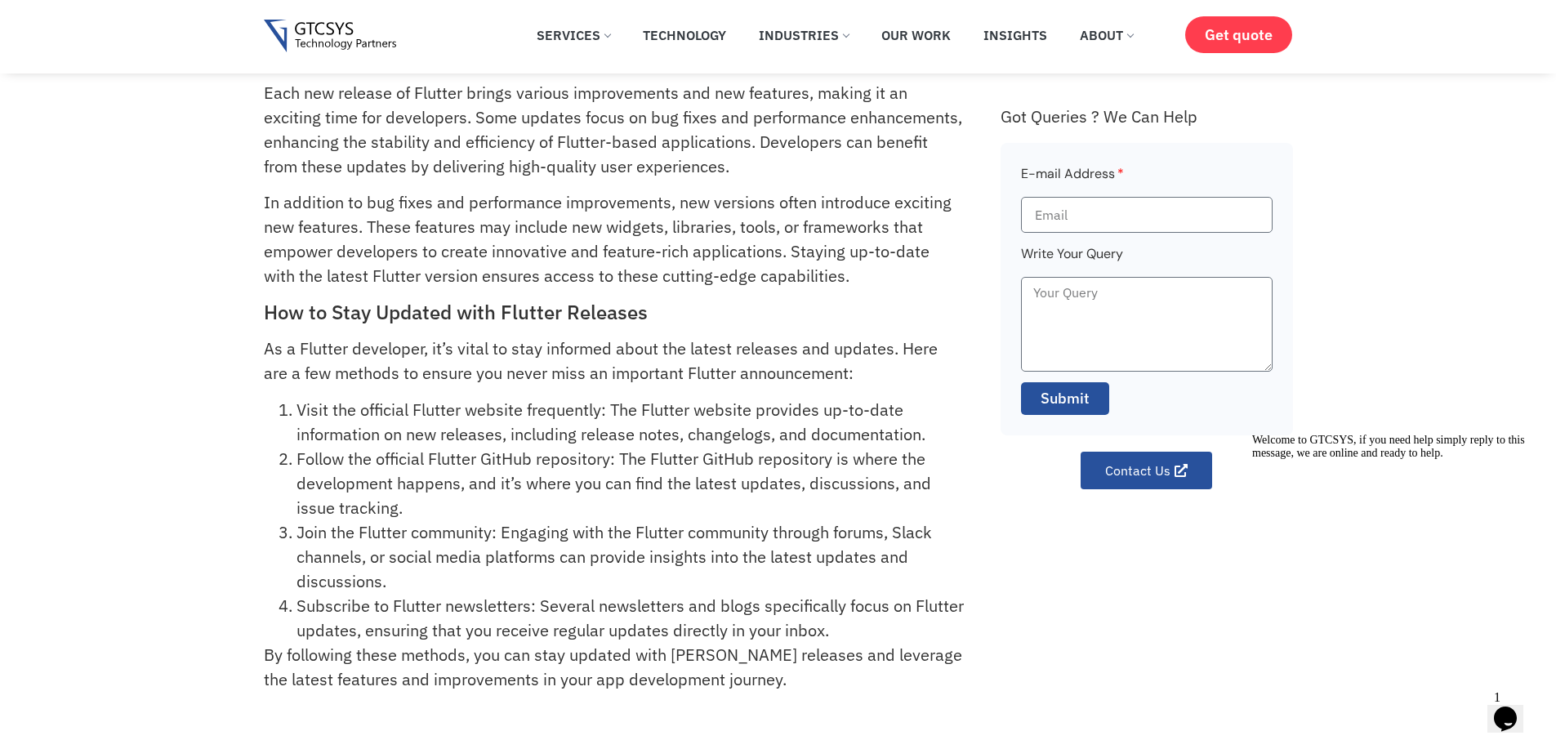
click at [836, 271] on p "In addition to bug fixes and performance improvements, new versions often intro…" at bounding box center [614, 239] width 700 height 98
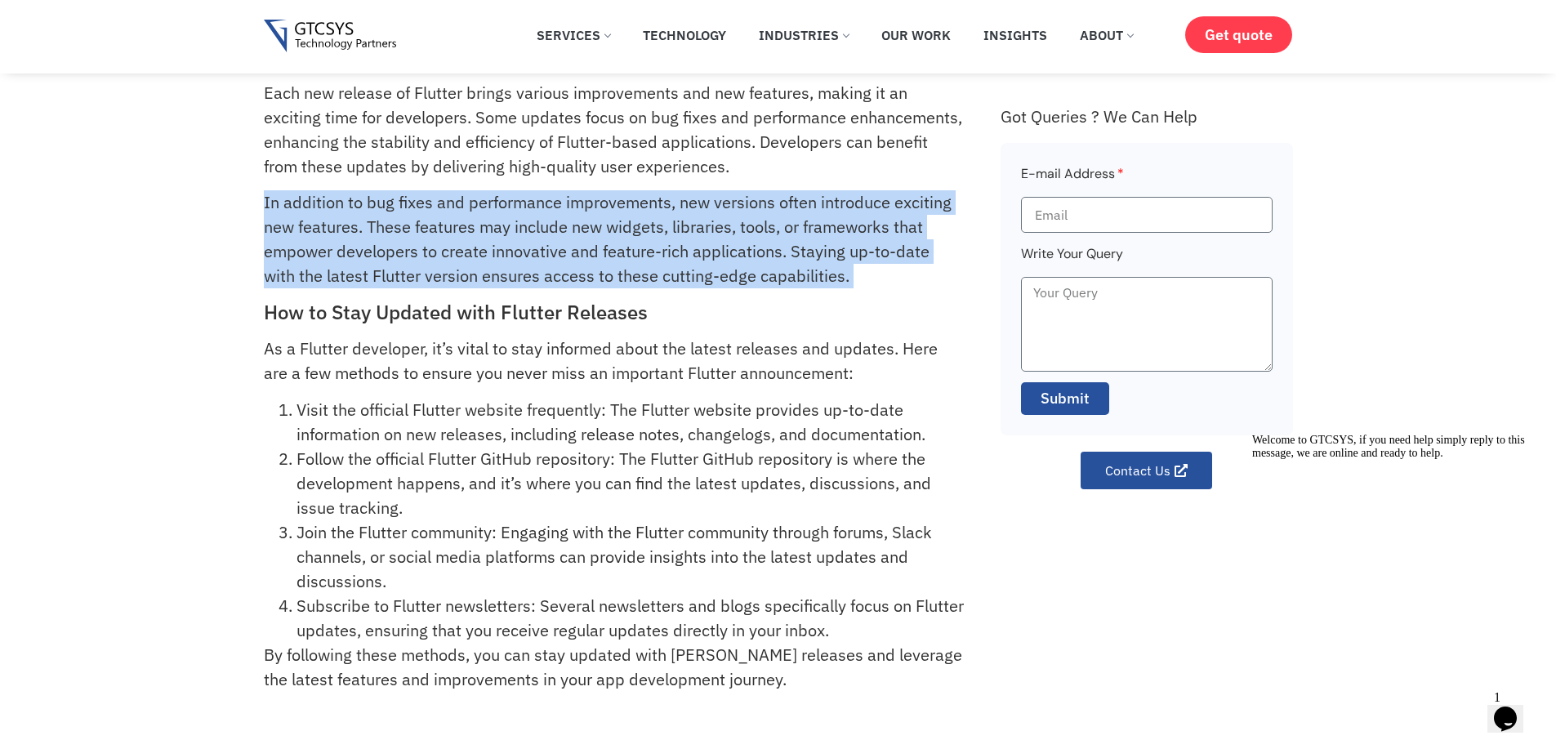
click at [836, 271] on p "In addition to bug fixes and performance improvements, new versions often intro…" at bounding box center [614, 239] width 700 height 98
click at [831, 272] on p "In addition to bug fixes and performance improvements, new versions often intro…" at bounding box center [614, 239] width 700 height 98
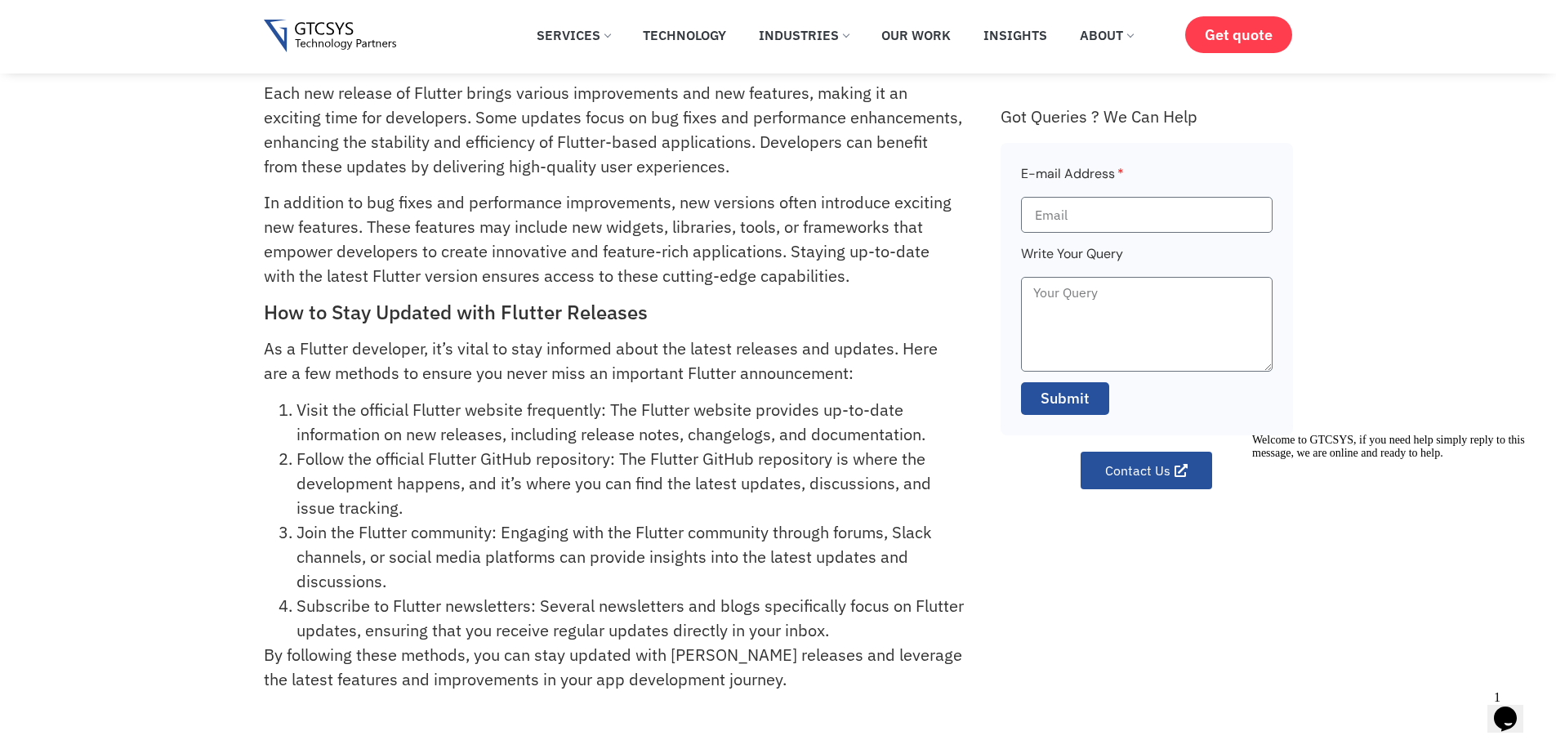
click at [266, 350] on p "As a Flutter developer, it’s vital to stay informed about the latest releases a…" at bounding box center [614, 360] width 700 height 49
drag, startPoint x: 266, startPoint y: 350, endPoint x: 371, endPoint y: 358, distance: 104.8
click at [371, 358] on p "As a Flutter developer, it’s vital to stay informed about the latest releases a…" at bounding box center [614, 360] width 700 height 49
click at [438, 353] on p "As a Flutter developer, it’s vital to stay informed about the latest releases a…" at bounding box center [614, 360] width 700 height 49
drag, startPoint x: 438, startPoint y: 353, endPoint x: 545, endPoint y: 357, distance: 107.1
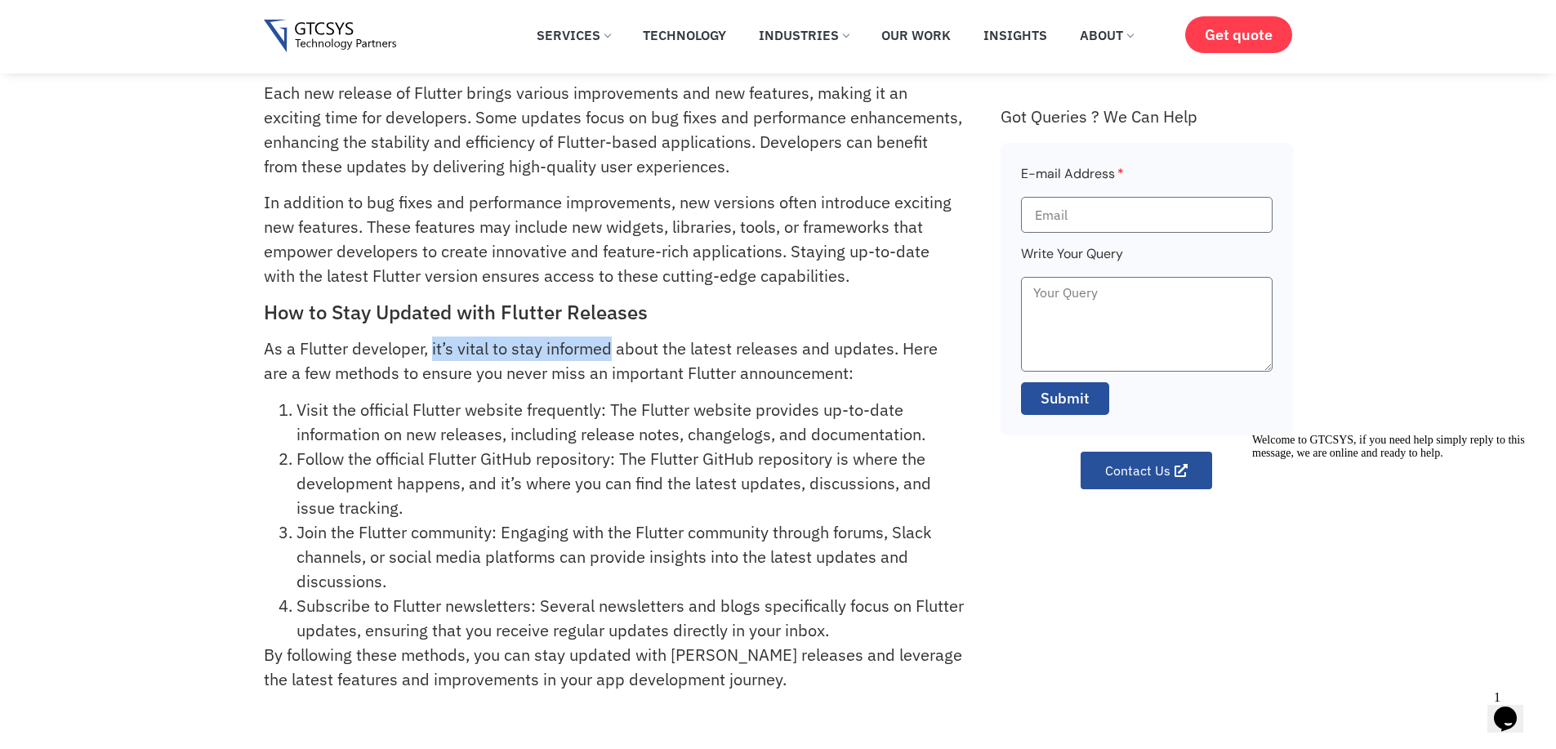
click at [545, 357] on p "As a Flutter developer, it’s vital to stay informed about the latest releases a…" at bounding box center [614, 360] width 700 height 49
click at [264, 351] on p "As a Flutter developer, it’s vital to stay informed about the latest releases a…" at bounding box center [614, 360] width 700 height 49
drag, startPoint x: 263, startPoint y: 351, endPoint x: 556, endPoint y: 355, distance: 293.2
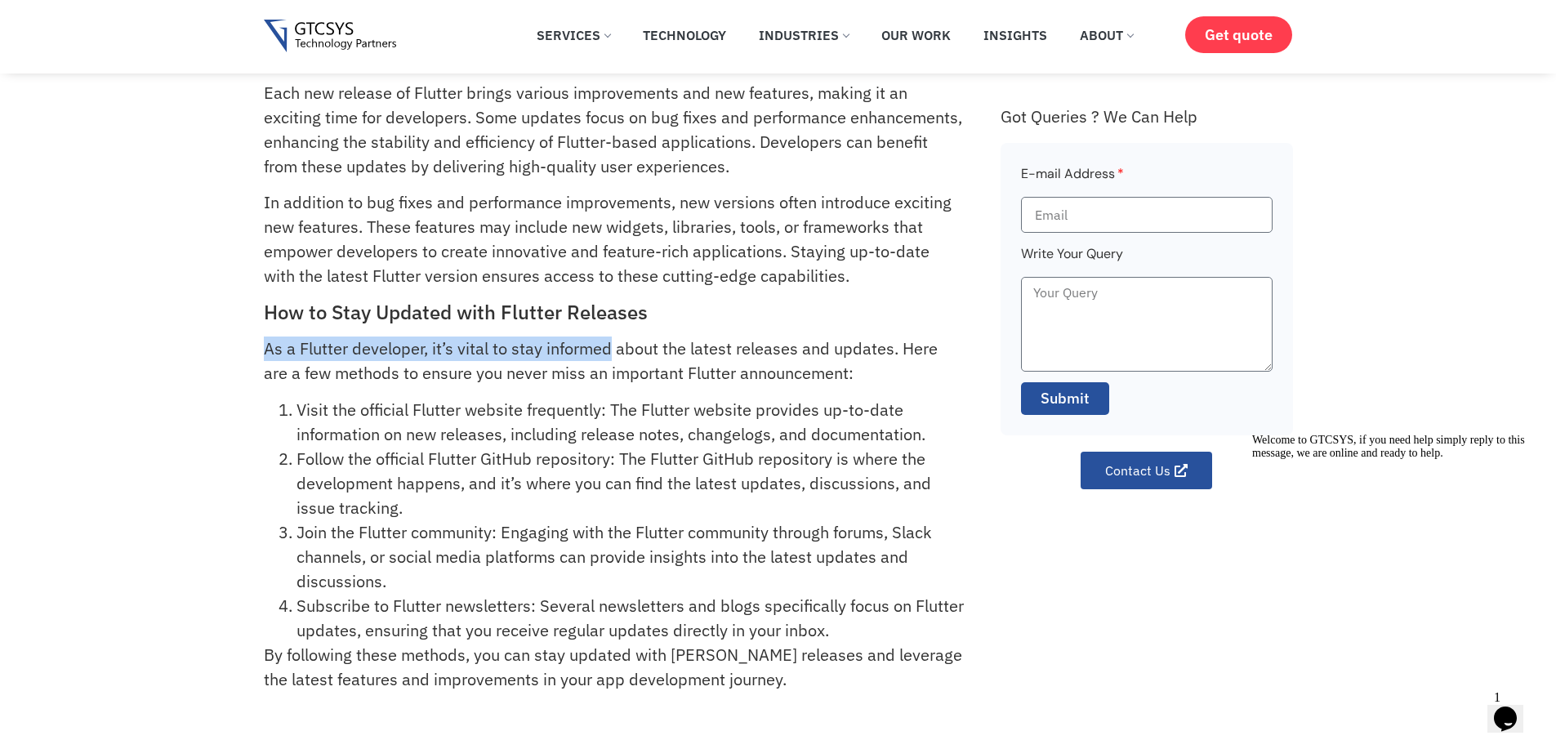
click at [556, 355] on p "As a Flutter developer, it’s vital to stay informed about the latest releases a…" at bounding box center [614, 360] width 700 height 49
click at [893, 347] on p "As a Flutter developer, it’s vital to stay informed about the latest releases a…" at bounding box center [614, 360] width 700 height 49
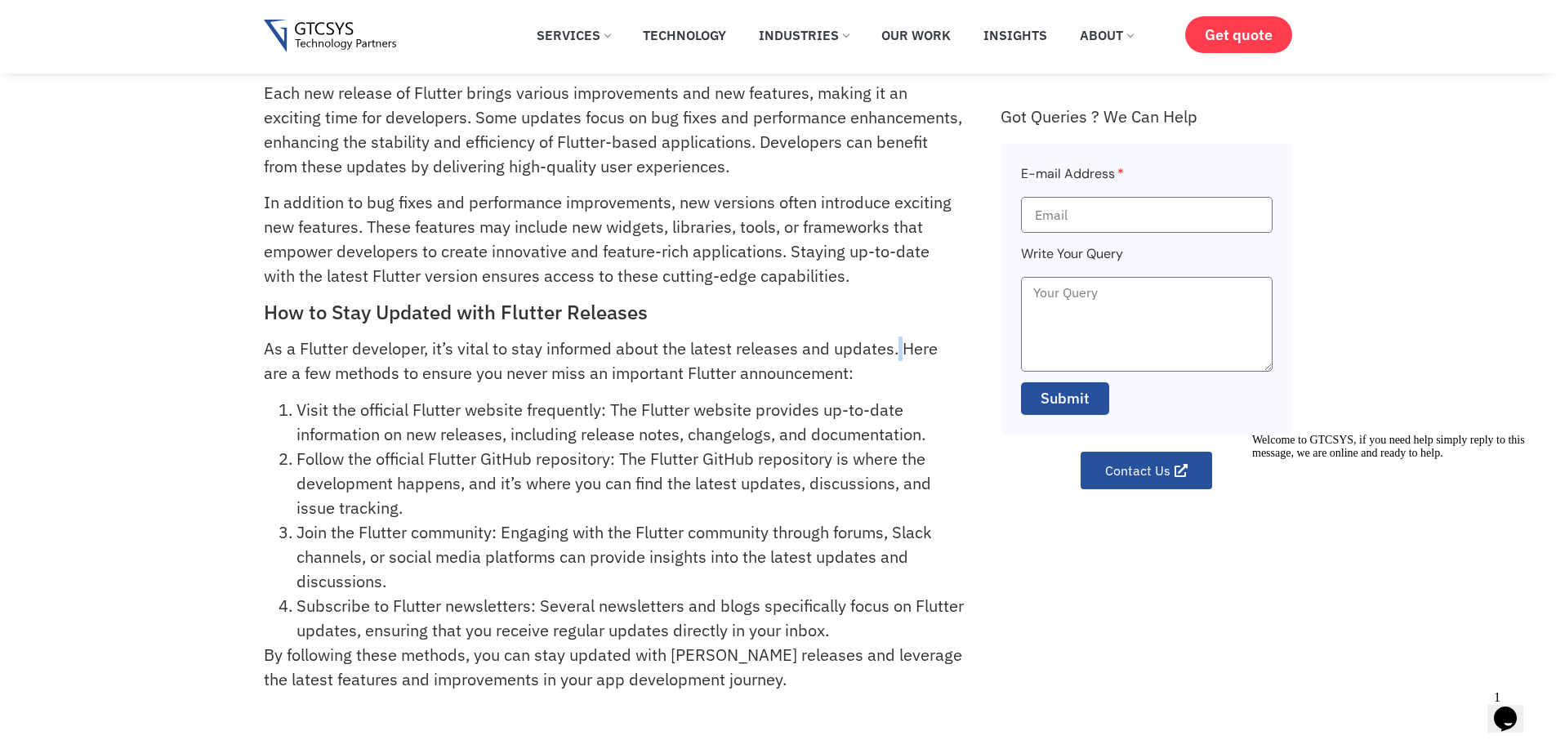
click at [893, 347] on p "As a Flutter developer, it’s vital to stay informed about the latest releases a…" at bounding box center [614, 360] width 700 height 49
click at [308, 405] on li "Visit the official Flutter website frequently: The Flutter website provides up-…" at bounding box center [629, 422] width 667 height 49
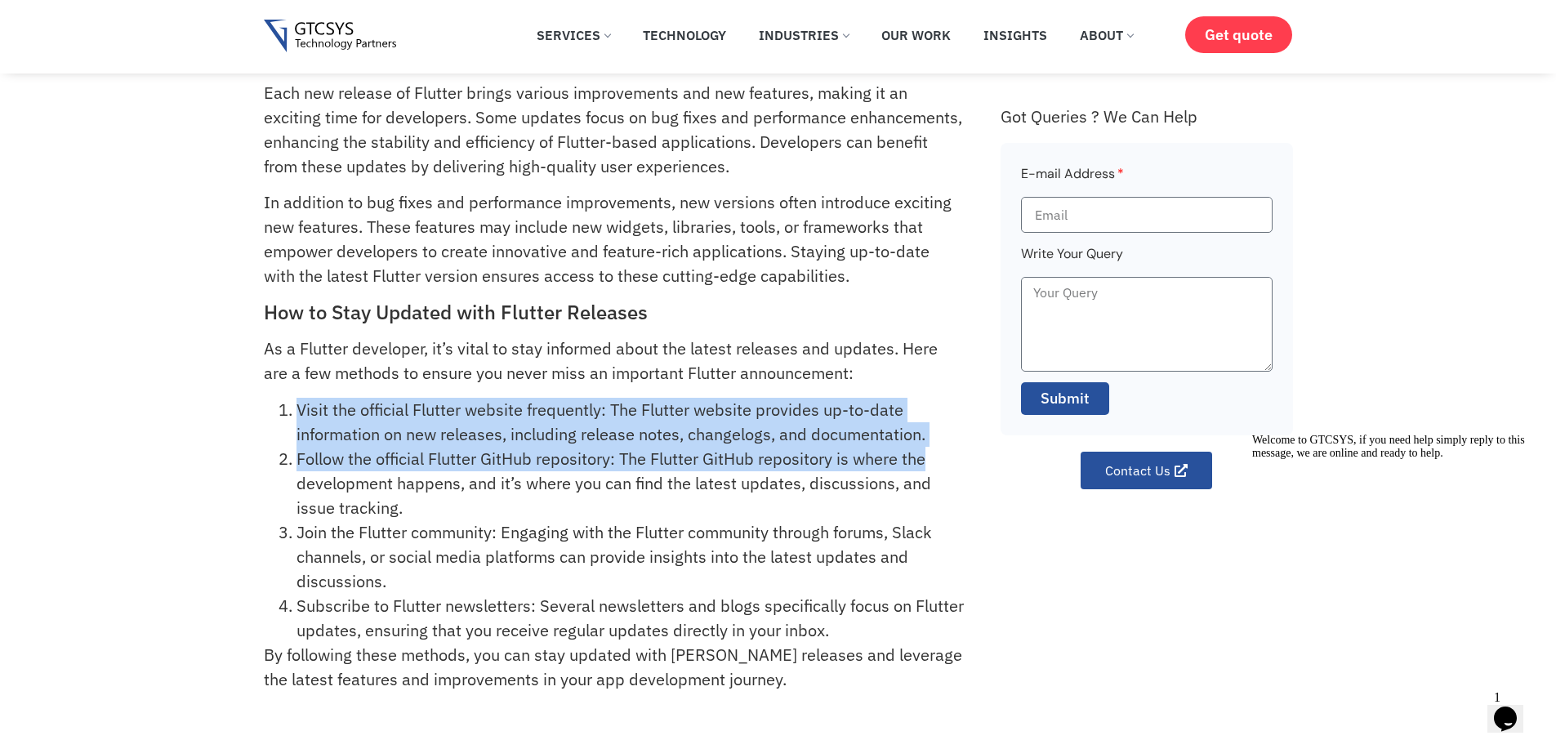
drag, startPoint x: 308, startPoint y: 405, endPoint x: 923, endPoint y: 448, distance: 616.5
click at [923, 448] on ol "Visit the official Flutter website frequently: The Flutter website provides up-…" at bounding box center [614, 520] width 700 height 245
click at [923, 448] on li "Follow the official Flutter GitHub repository: The Flutter GitHub repository is…" at bounding box center [629, 484] width 667 height 74
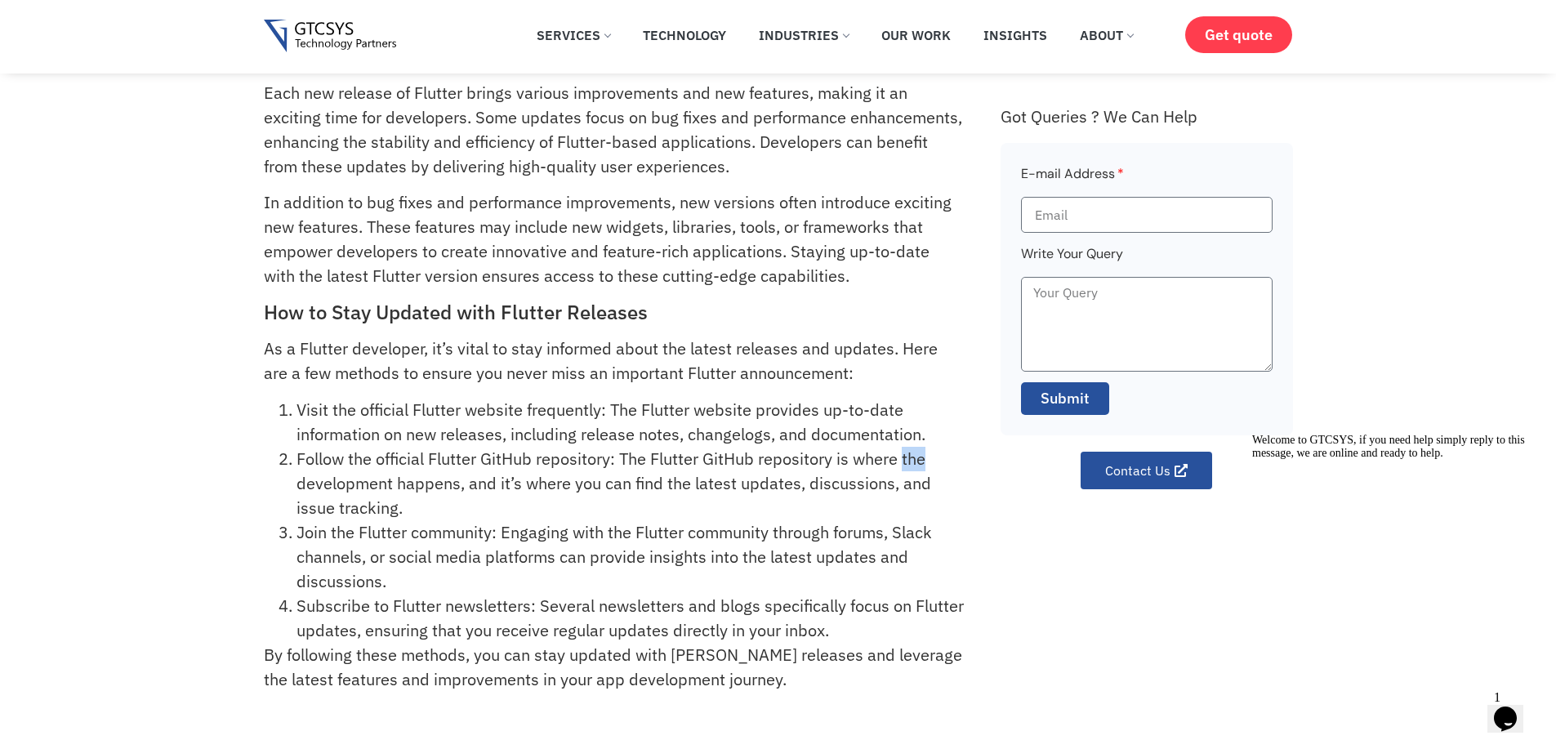
click at [923, 448] on li "Follow the official Flutter GitHub repository: The Flutter GitHub repository is…" at bounding box center [629, 484] width 667 height 74
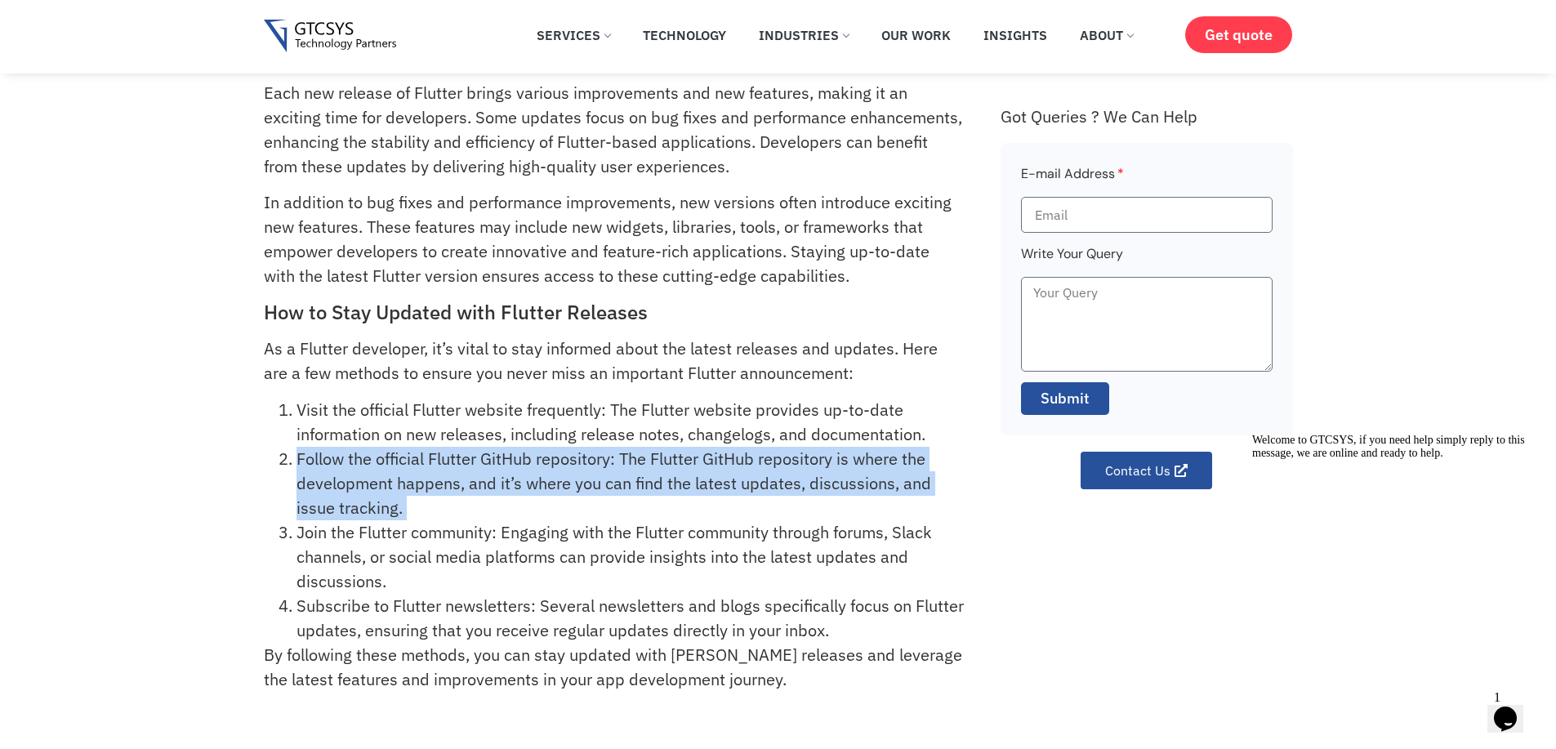
click at [923, 448] on li "Follow the official Flutter GitHub repository: The Flutter GitHub repository is…" at bounding box center [629, 484] width 667 height 74
click at [447, 484] on li "Follow the official Flutter GitHub repository: The Flutter GitHub repository is…" at bounding box center [629, 484] width 667 height 74
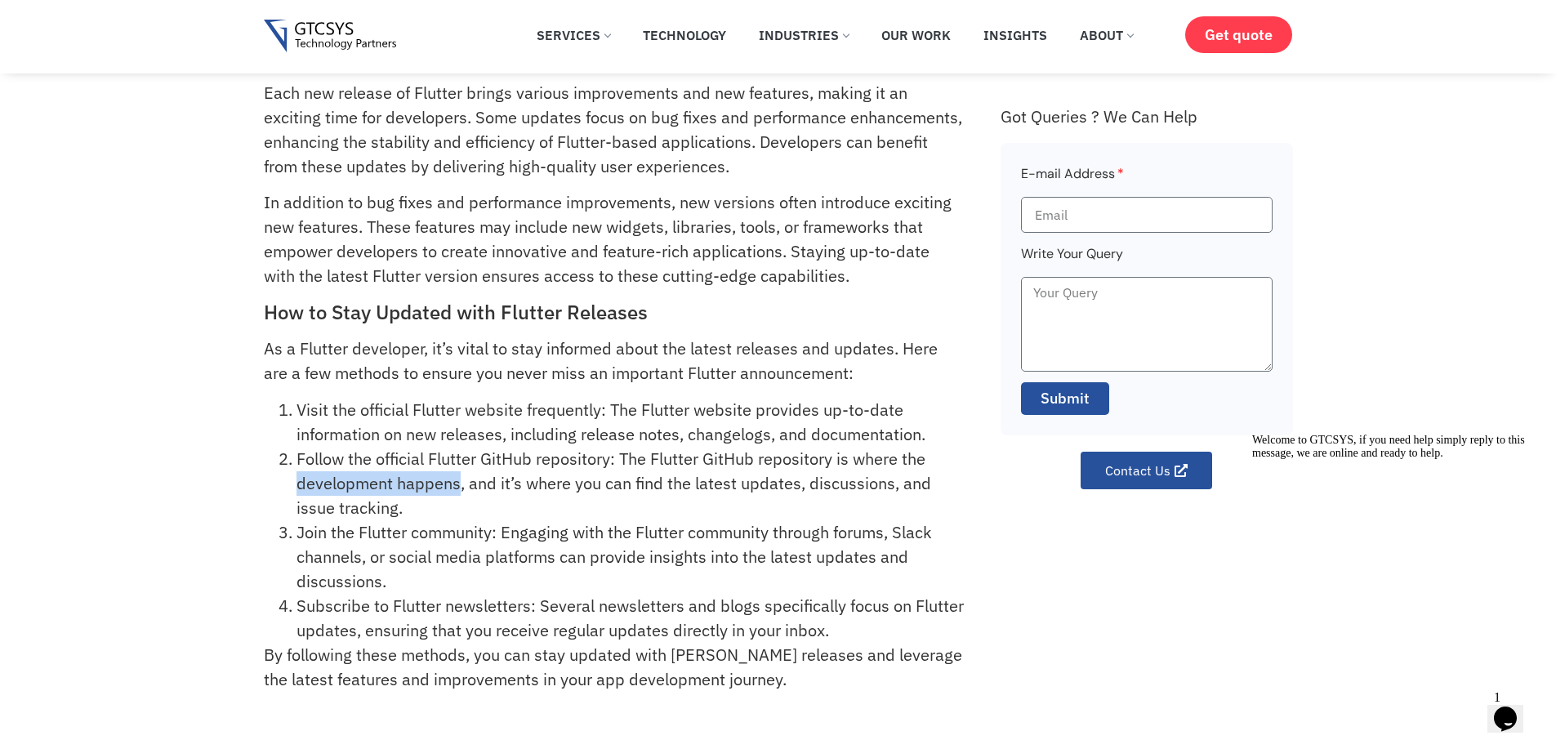
drag, startPoint x: 447, startPoint y: 484, endPoint x: 338, endPoint y: 481, distance: 108.7
click at [338, 481] on li "Follow the official Flutter GitHub repository: The Flutter GitHub repository is…" at bounding box center [629, 484] width 667 height 74
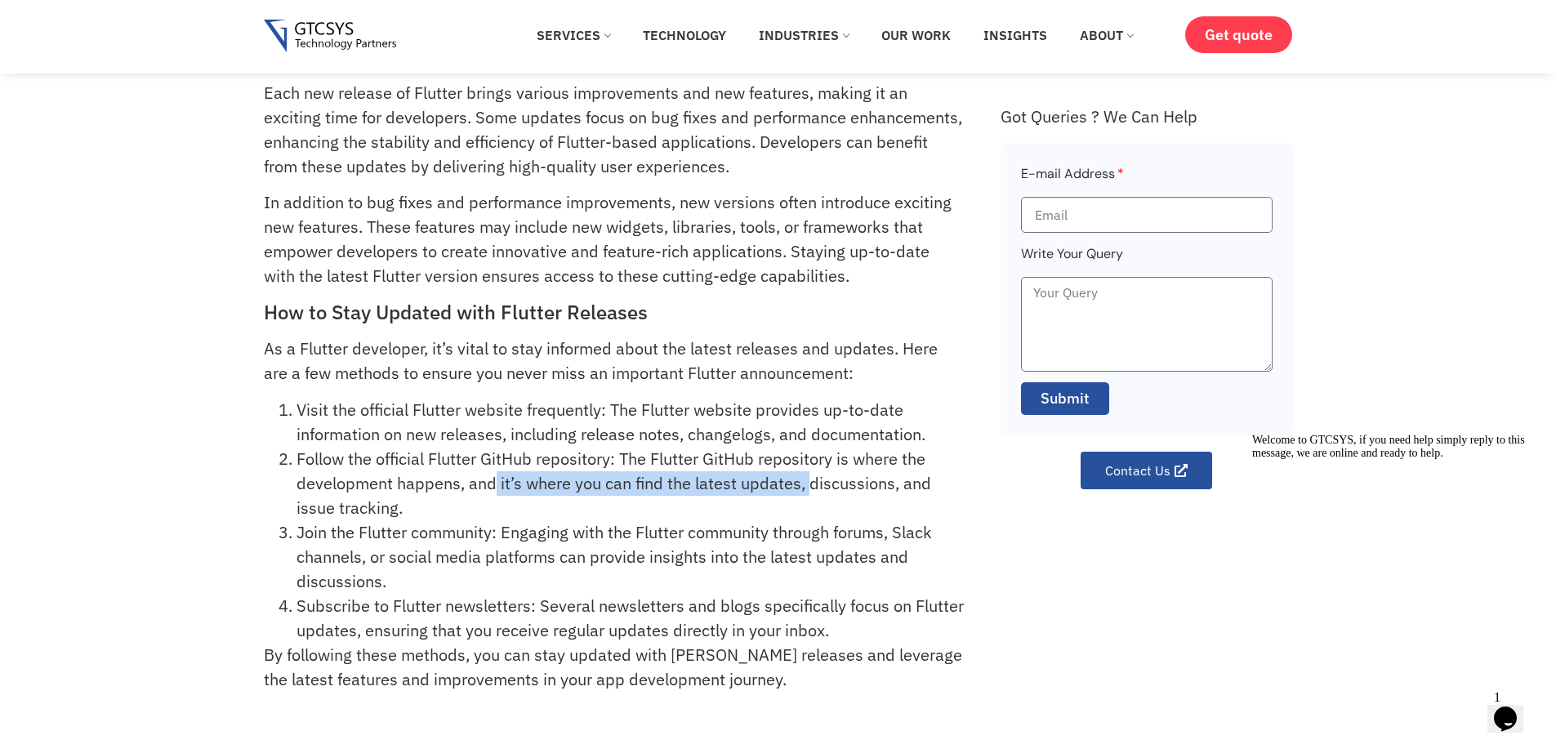
drag, startPoint x: 492, startPoint y: 483, endPoint x: 806, endPoint y: 492, distance: 314.6
click at [806, 492] on li "Follow the official Flutter GitHub repository: The Flutter GitHub repository is…" at bounding box center [629, 484] width 667 height 74
click at [821, 489] on li "Follow the official Flutter GitHub repository: The Flutter GitHub repository is…" at bounding box center [629, 484] width 667 height 74
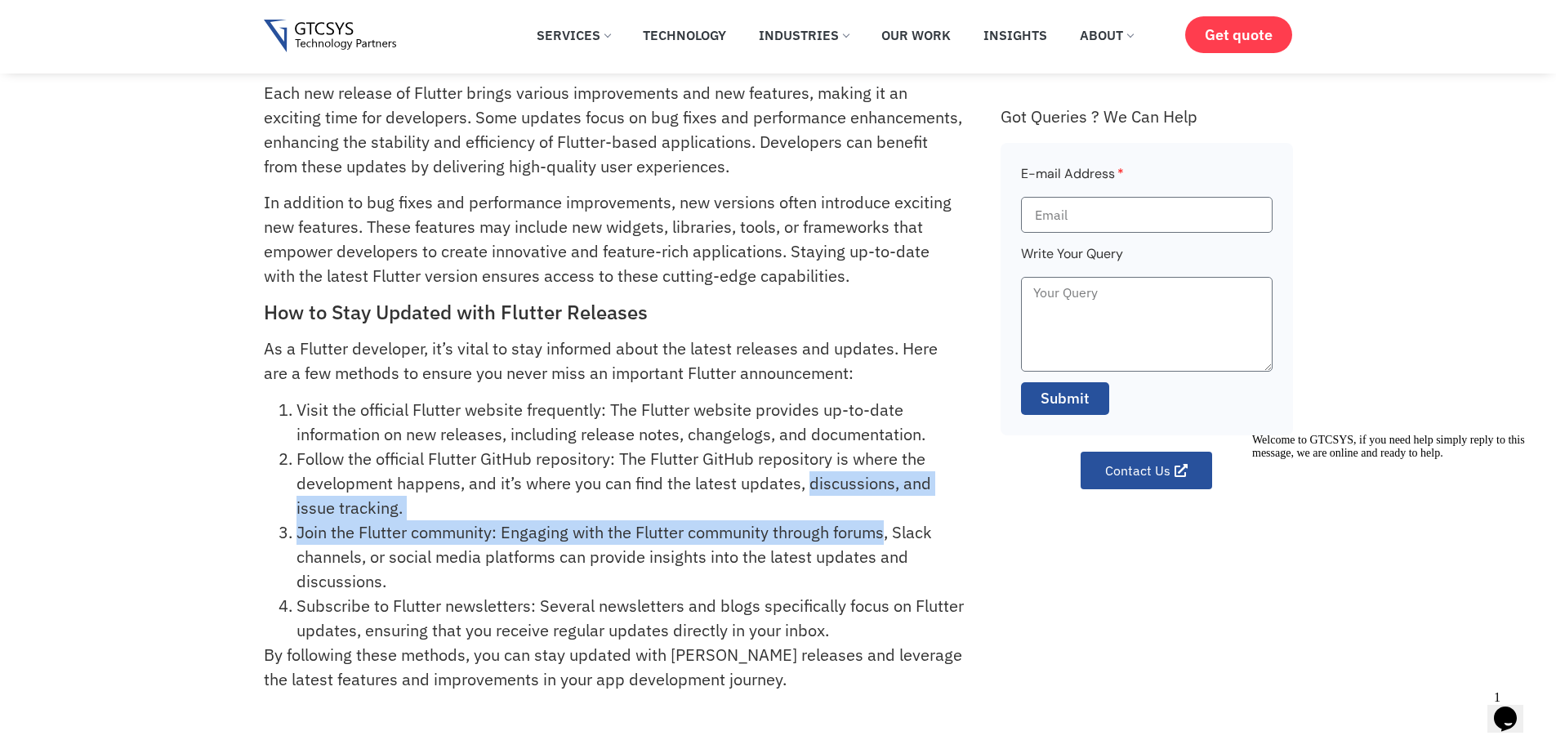
drag, startPoint x: 821, startPoint y: 489, endPoint x: 836, endPoint y: 535, distance: 48.0
click at [836, 535] on ol "Visit the official Flutter website frequently: The Flutter website provides up-…" at bounding box center [614, 520] width 700 height 245
click at [795, 512] on li "Follow the official Flutter GitHub repository: The Flutter GitHub repository is…" at bounding box center [629, 484] width 667 height 74
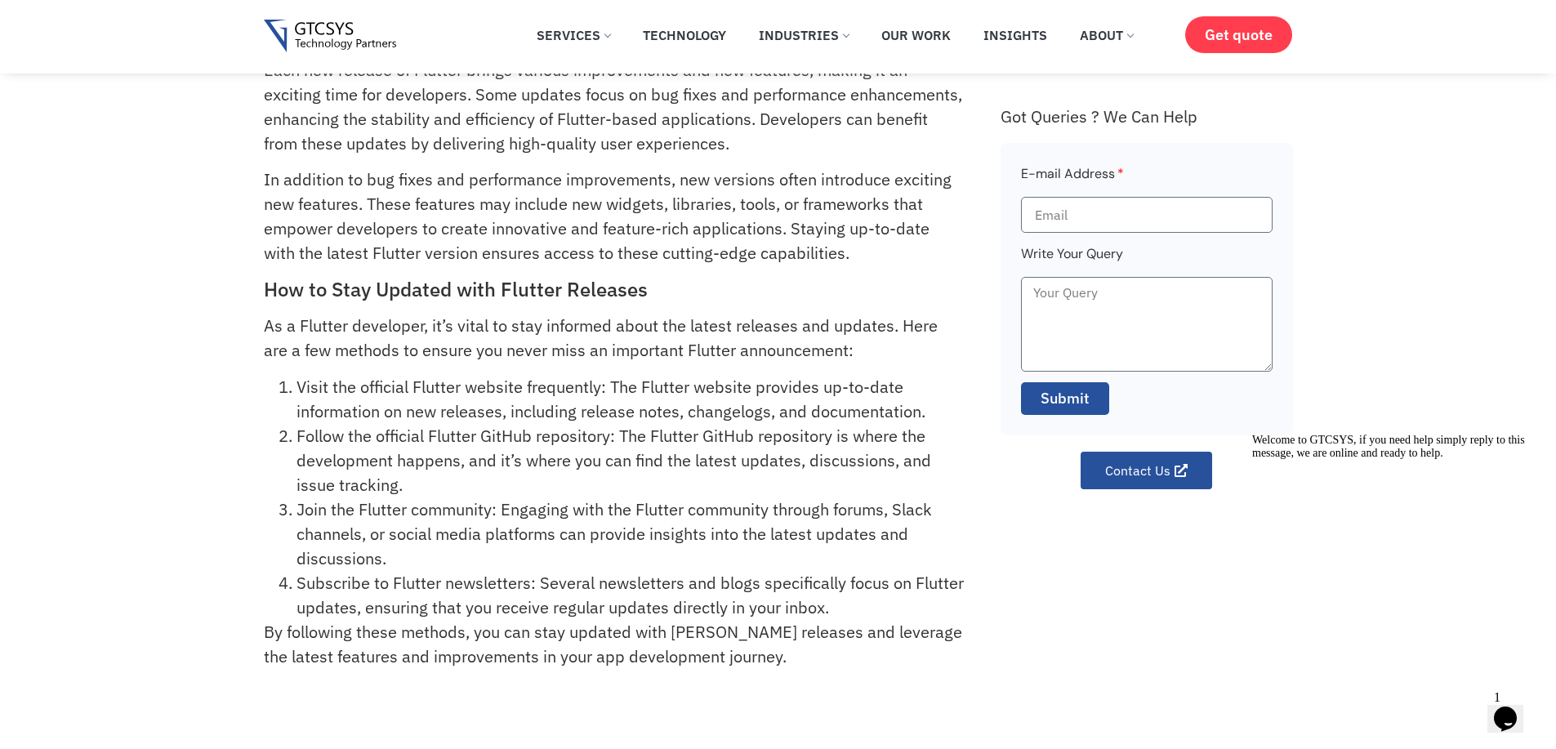
scroll to position [168, 0]
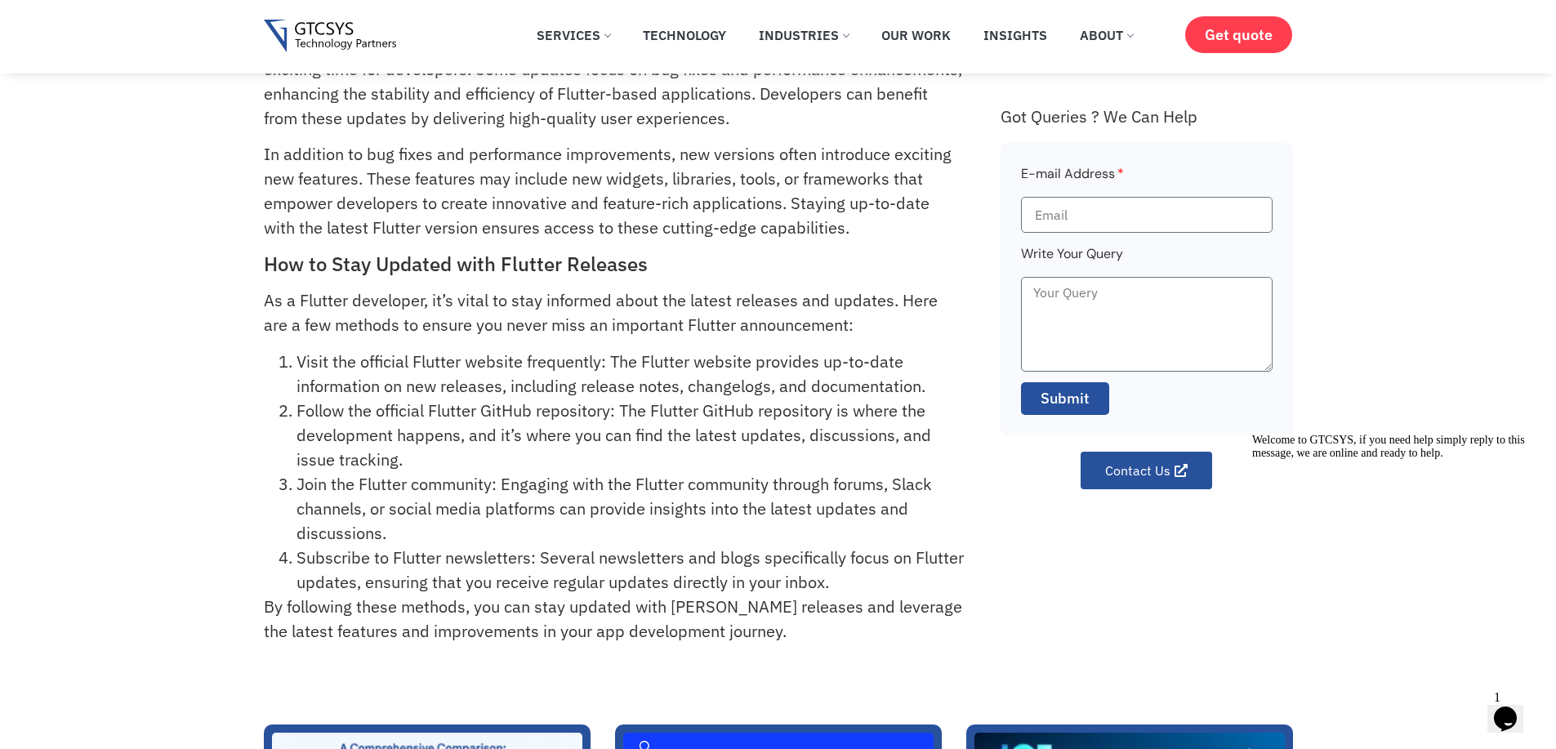
click at [461, 413] on li "Follow the official Flutter GitHub repository: The Flutter GitHub repository is…" at bounding box center [629, 436] width 667 height 74
drag, startPoint x: 461, startPoint y: 413, endPoint x: 592, endPoint y: 408, distance: 130.8
click at [592, 408] on li "Follow the official Flutter GitHub repository: The Flutter GitHub repository is…" at bounding box center [629, 436] width 667 height 74
copy li "Flutter GitHub repository"
click at [490, 439] on li "Follow the official Flutter GitHub repository: The Flutter GitHub repository is…" at bounding box center [629, 436] width 667 height 74
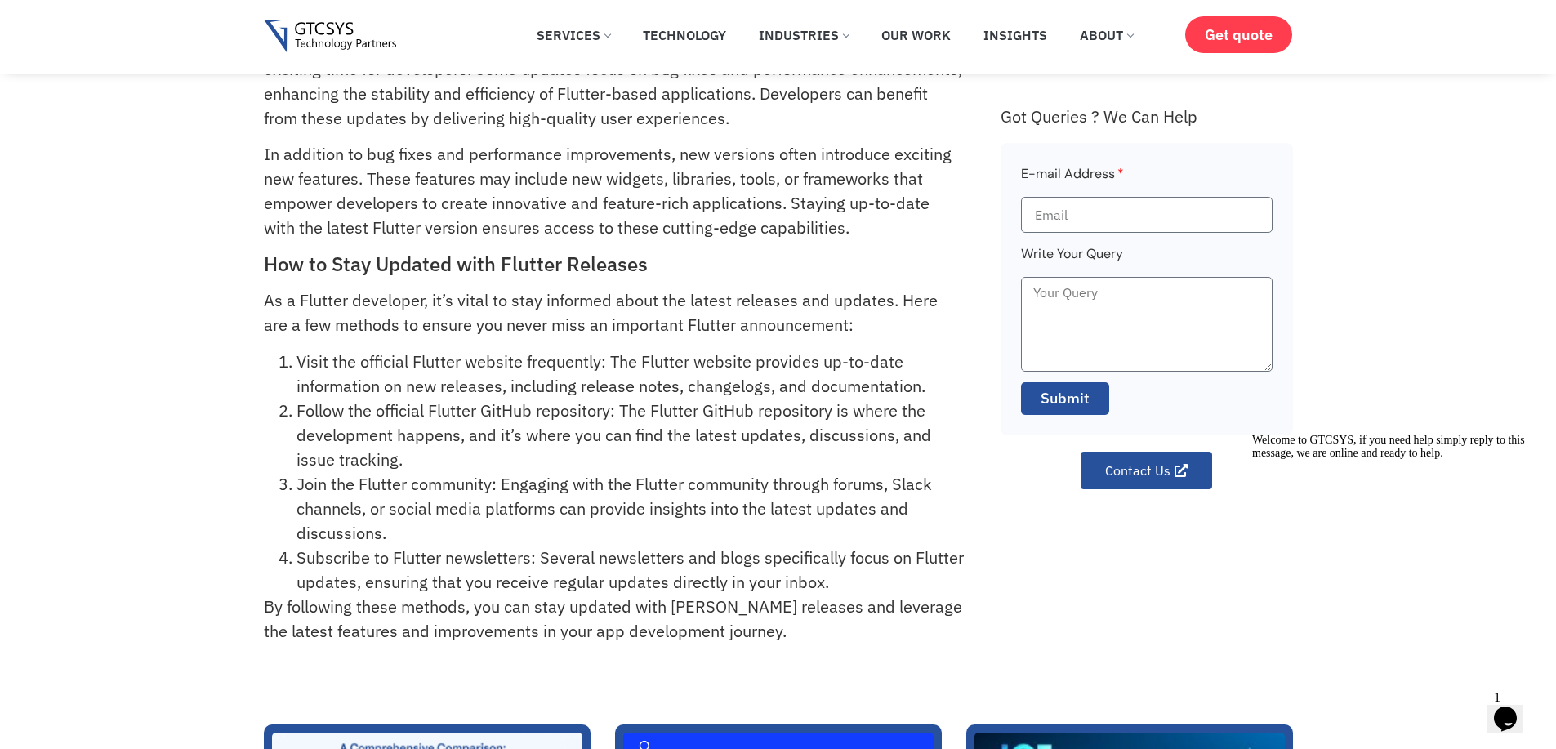
click at [1512, 706] on icon "$i18n('chat', 'chat_widget')" at bounding box center [1505, 718] width 23 height 25
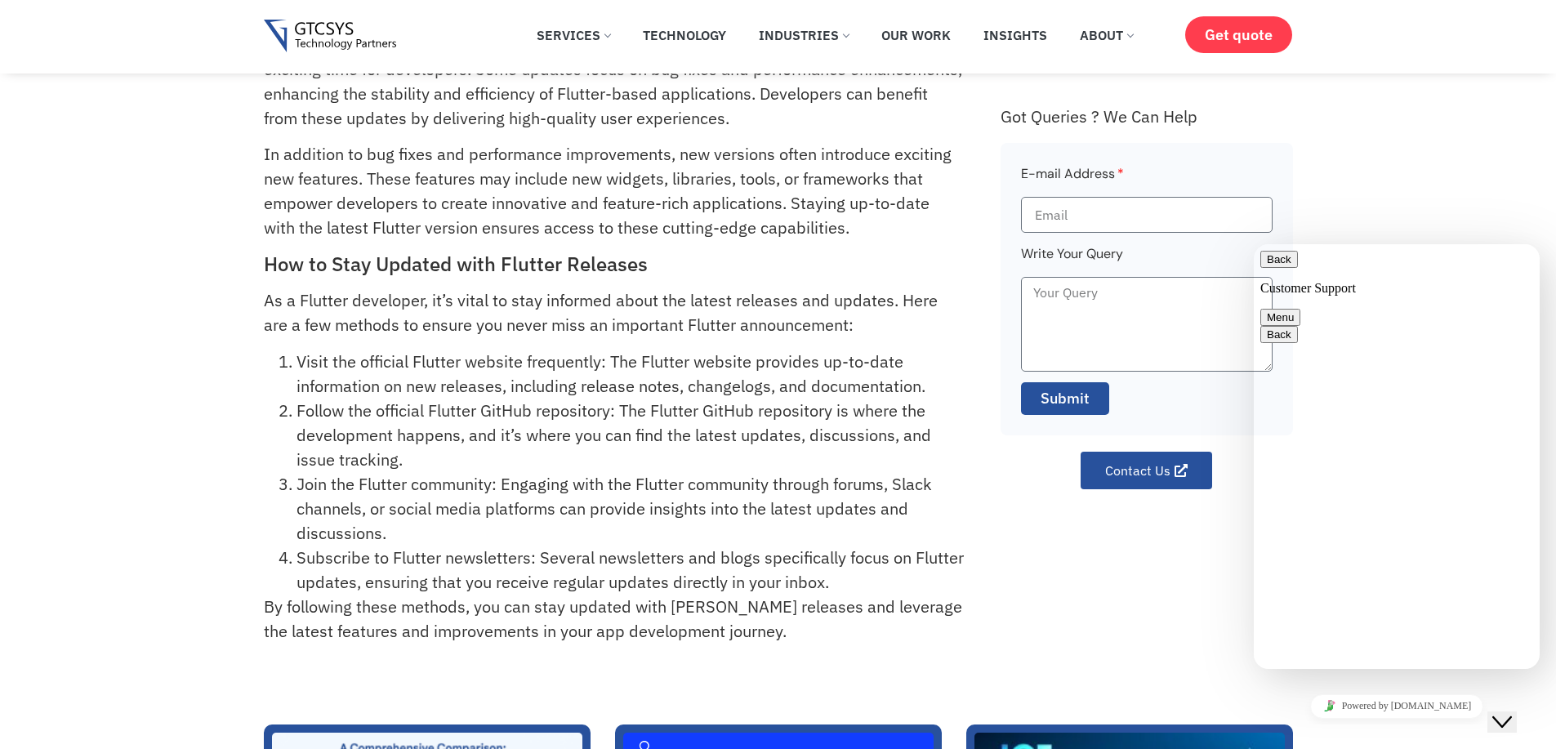
click at [1512, 712] on icon "Close Chat This icon closes the chat window." at bounding box center [1502, 722] width 20 height 20
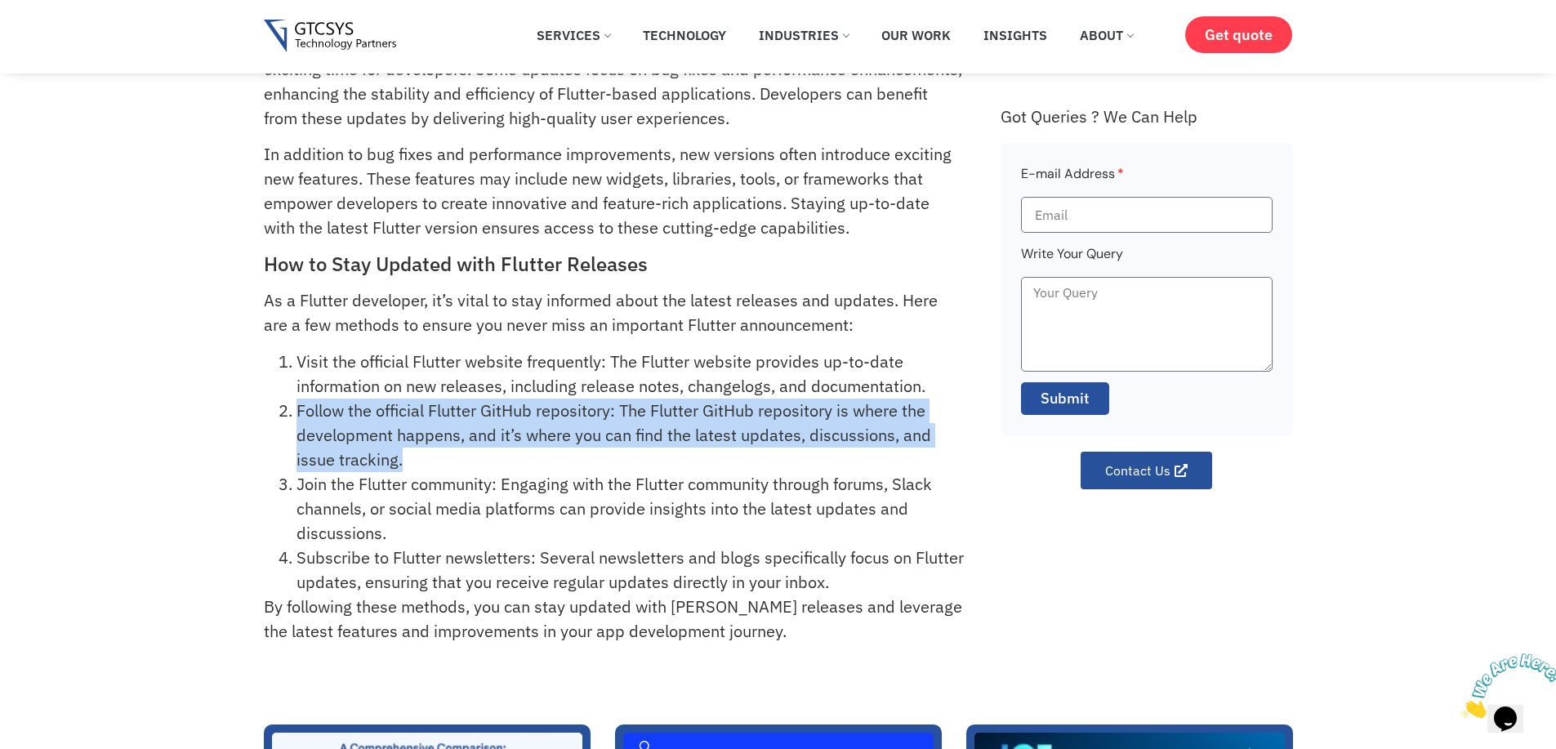
drag, startPoint x: 280, startPoint y: 403, endPoint x: 694, endPoint y: 458, distance: 417.8
click at [694, 458] on li "Follow the official Flutter GitHub repository: The Flutter GitHub repository is…" at bounding box center [629, 436] width 667 height 74
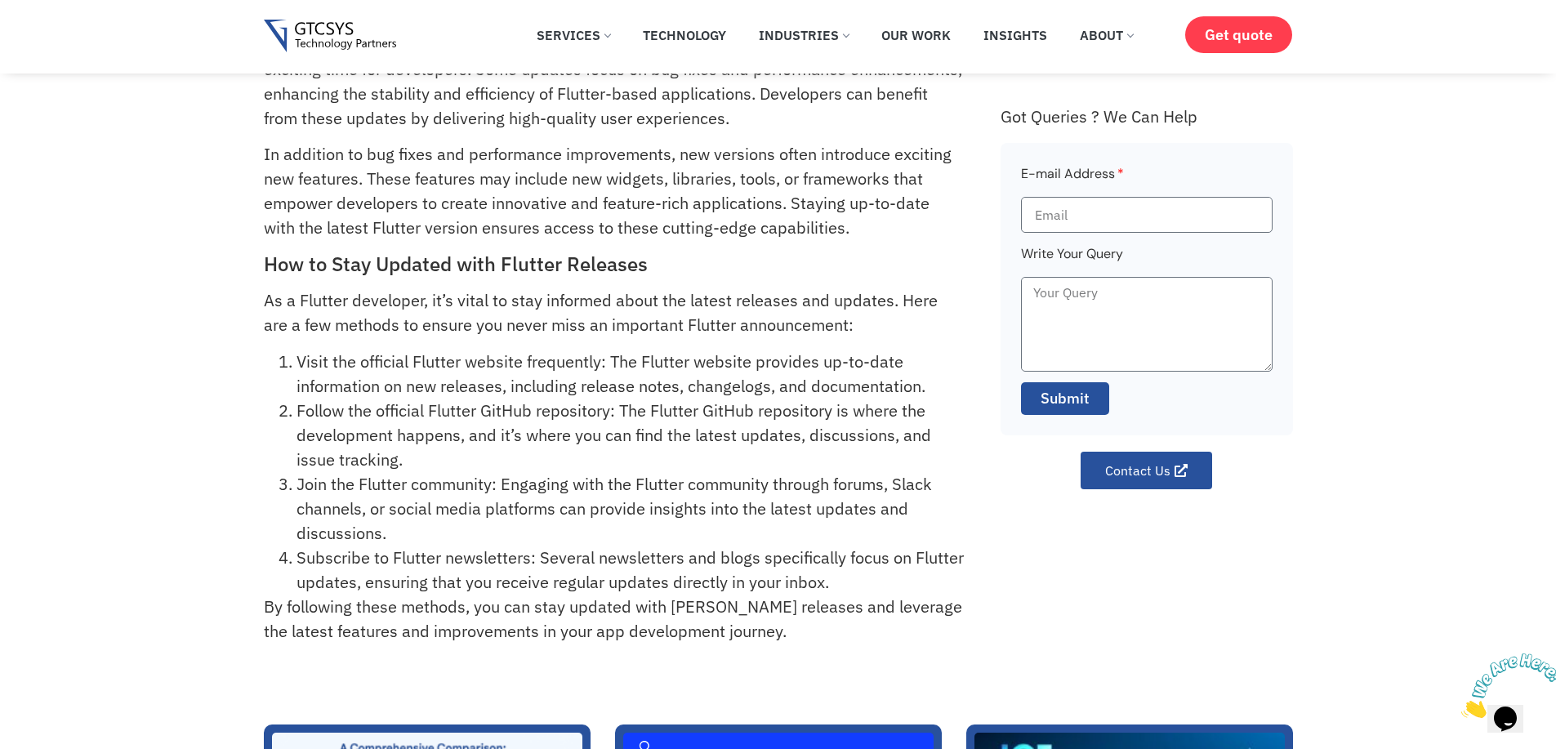
click at [541, 478] on li "Join the Flutter community: Engaging with the Flutter community through forums,…" at bounding box center [629, 509] width 667 height 74
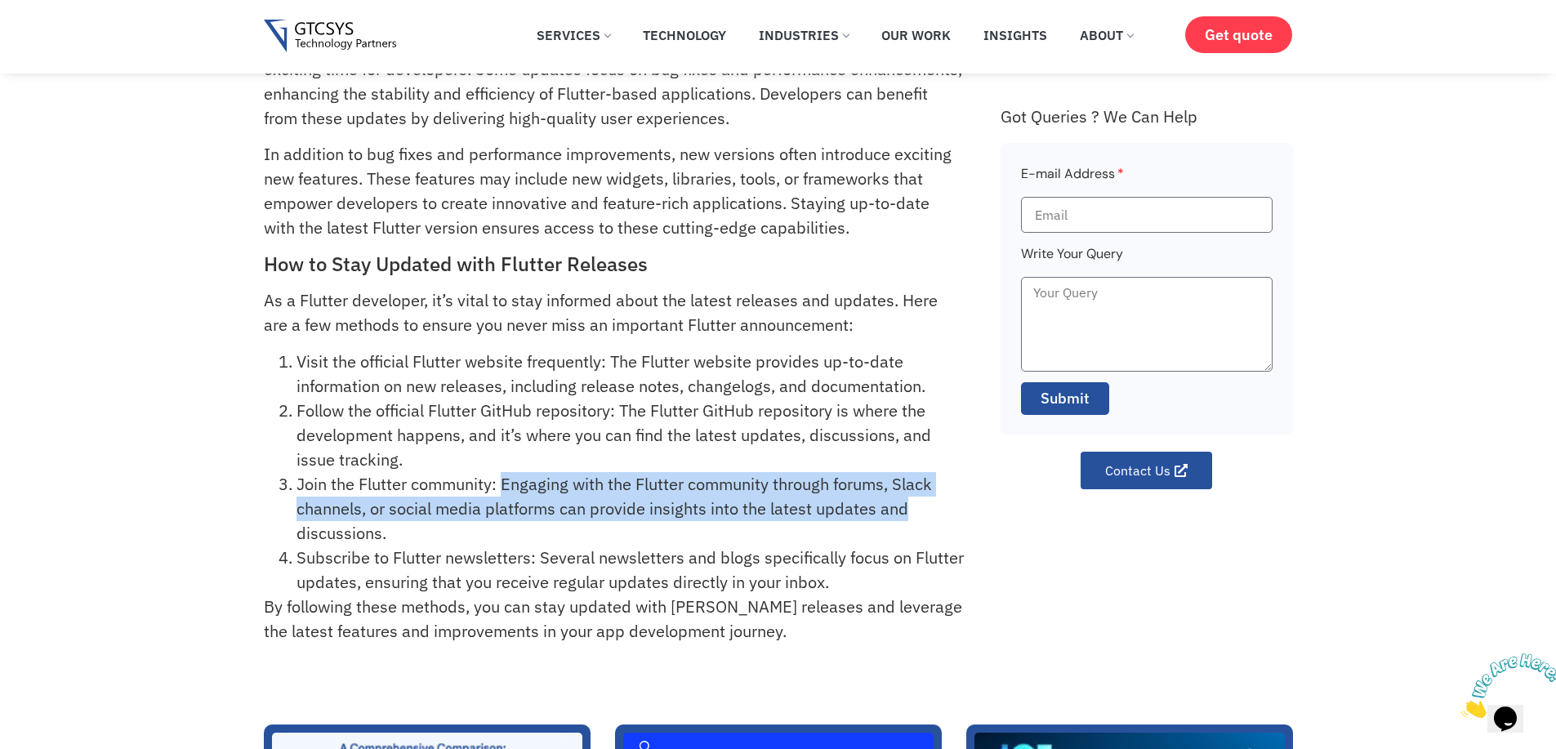
drag, startPoint x: 541, startPoint y: 478, endPoint x: 937, endPoint y: 500, distance: 395.9
click at [937, 500] on li "Join the Flutter community: Engaging with the Flutter community through forums,…" at bounding box center [629, 509] width 667 height 74
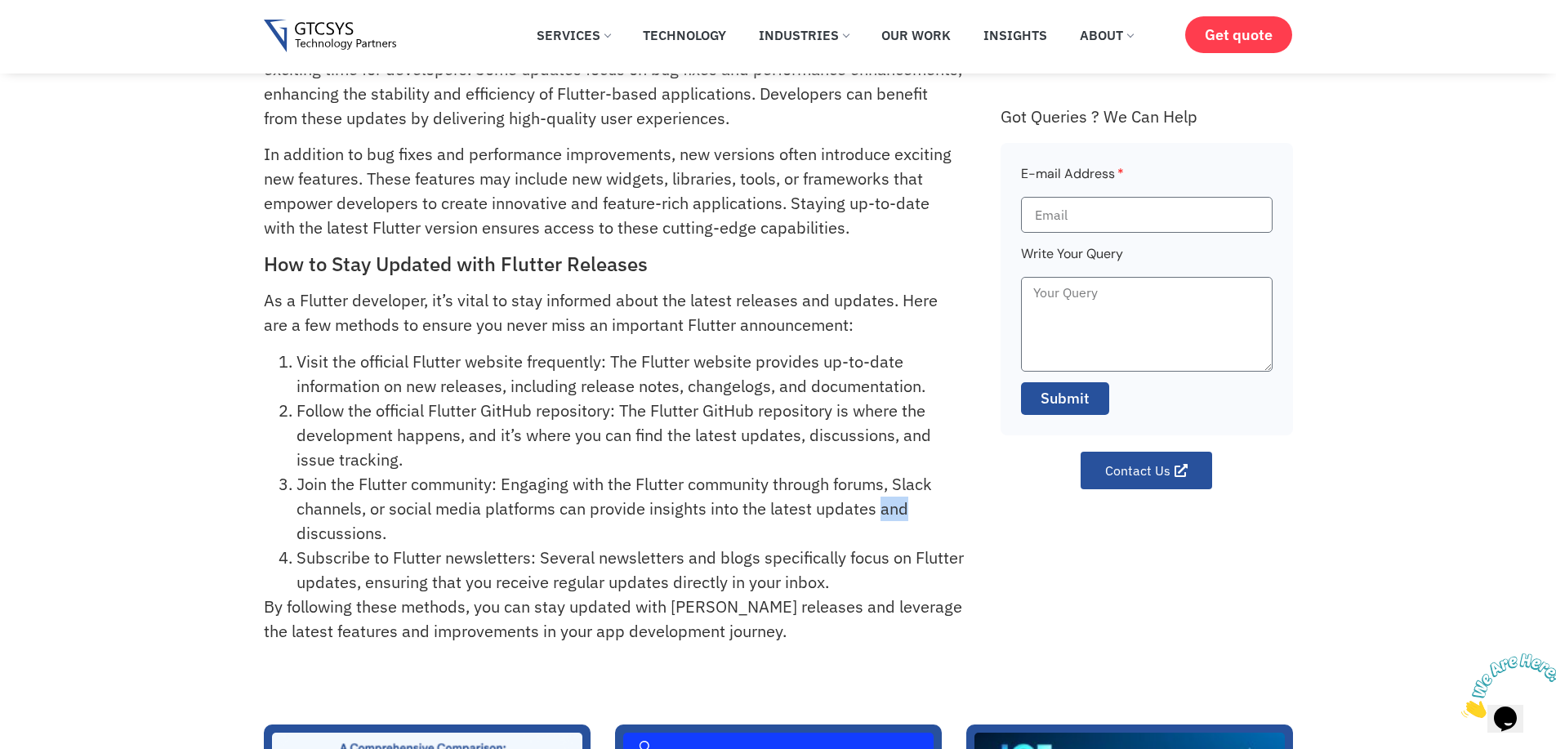
click at [937, 500] on li "Join the Flutter community: Engaging with the Flutter community through forums,…" at bounding box center [629, 509] width 667 height 74
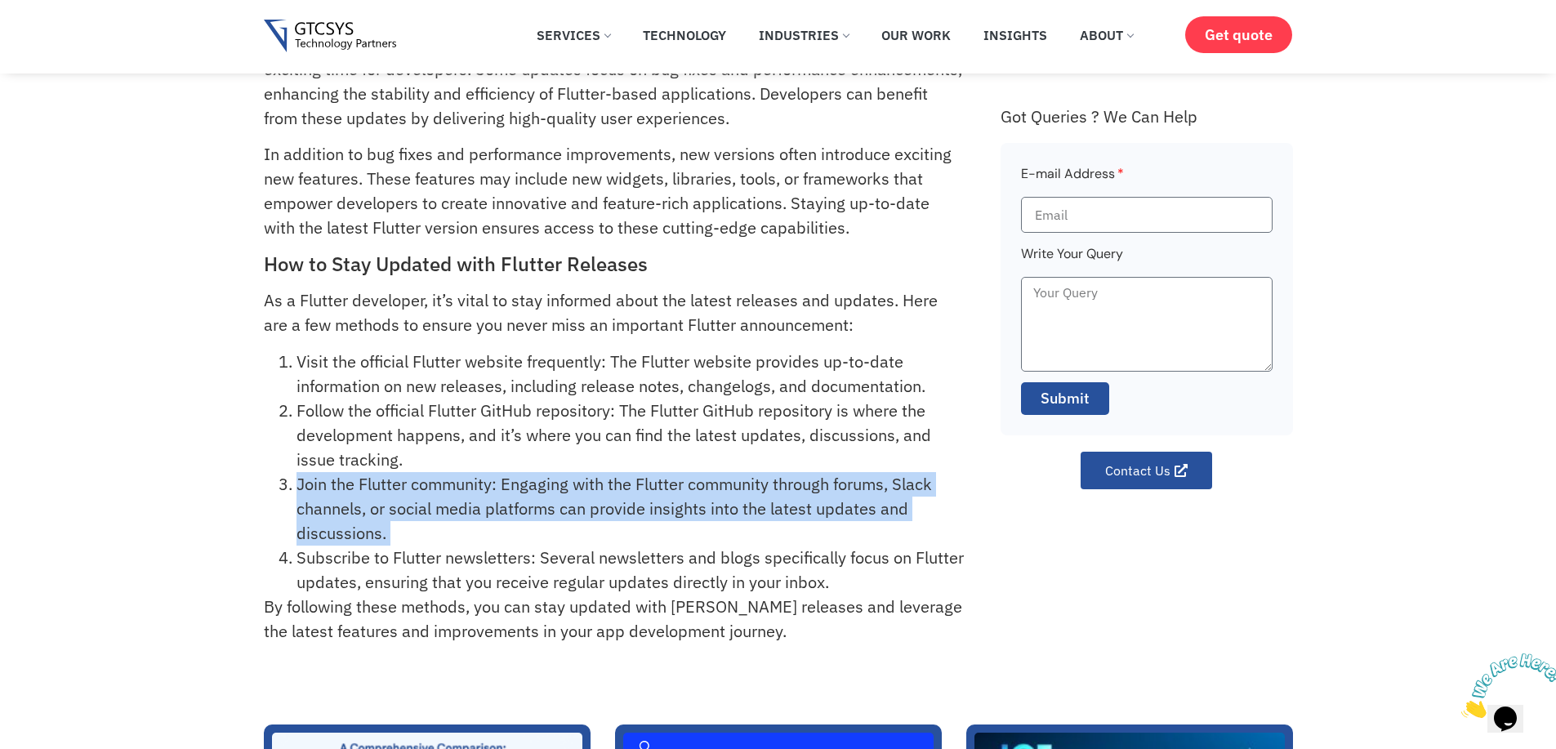
click at [937, 500] on li "Join the Flutter community: Engaging with the Flutter community through forums,…" at bounding box center [629, 509] width 667 height 74
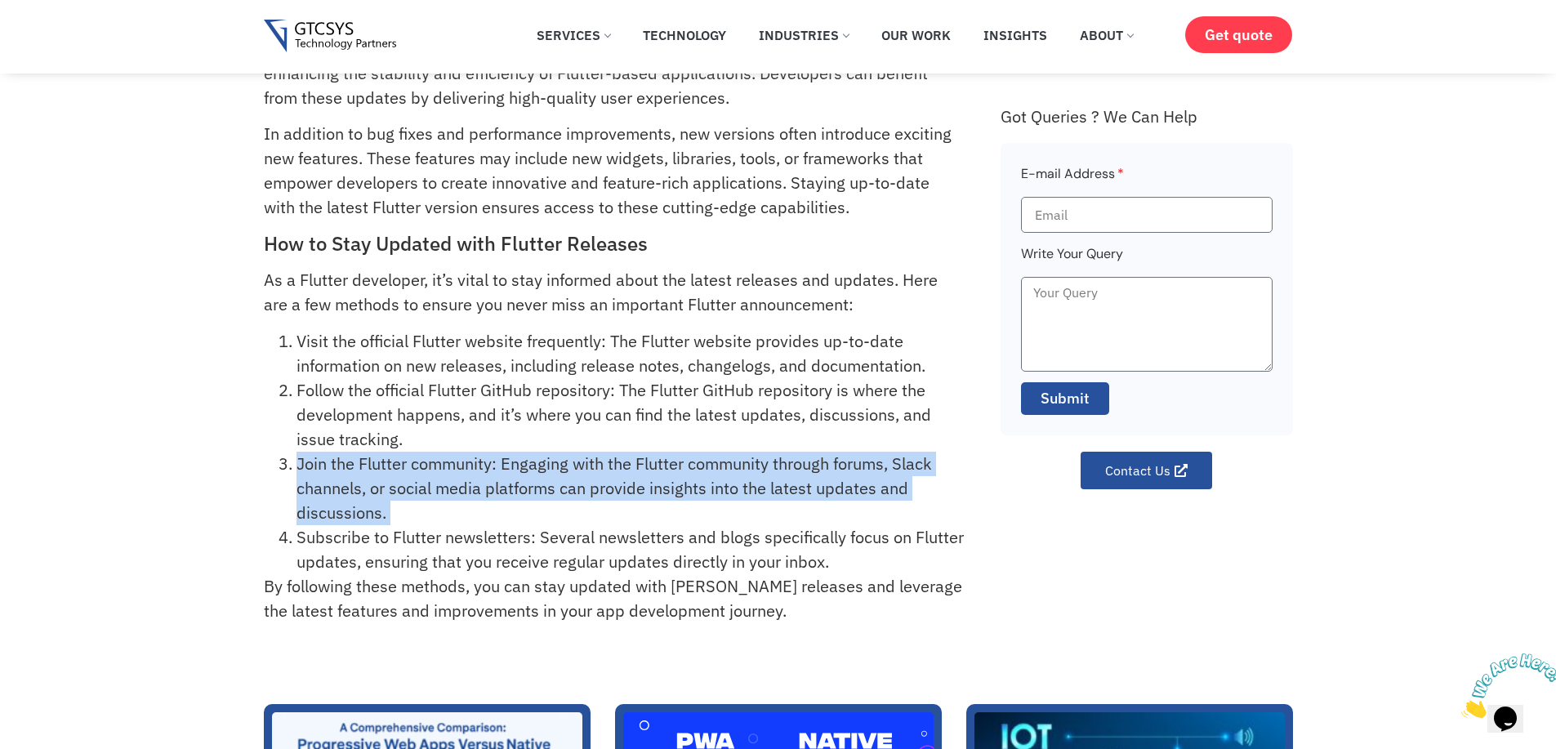
scroll to position [193, 0]
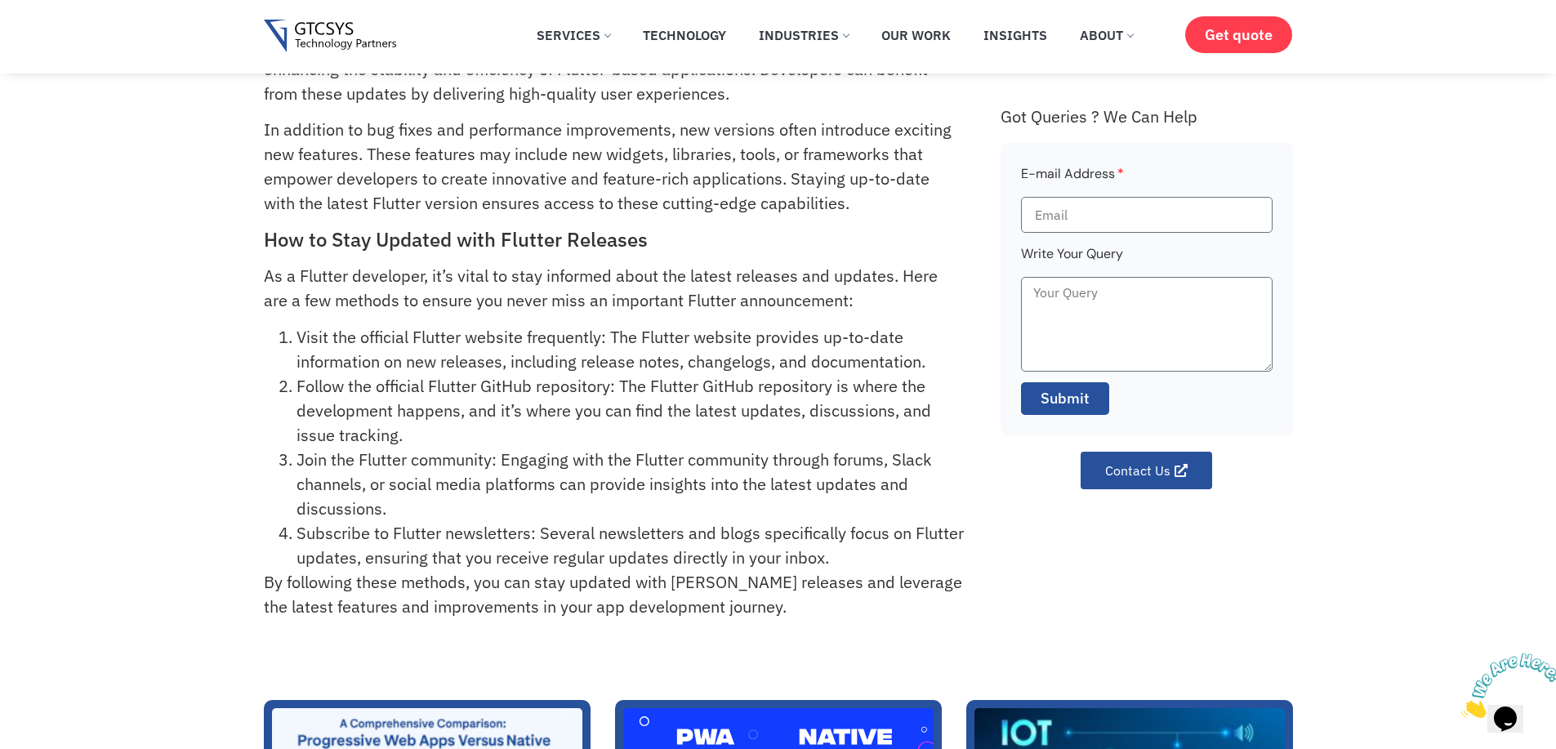
click at [547, 527] on li "Subscribe to Flutter newsletters: Several newsletters and blogs specifically fo…" at bounding box center [629, 545] width 667 height 49
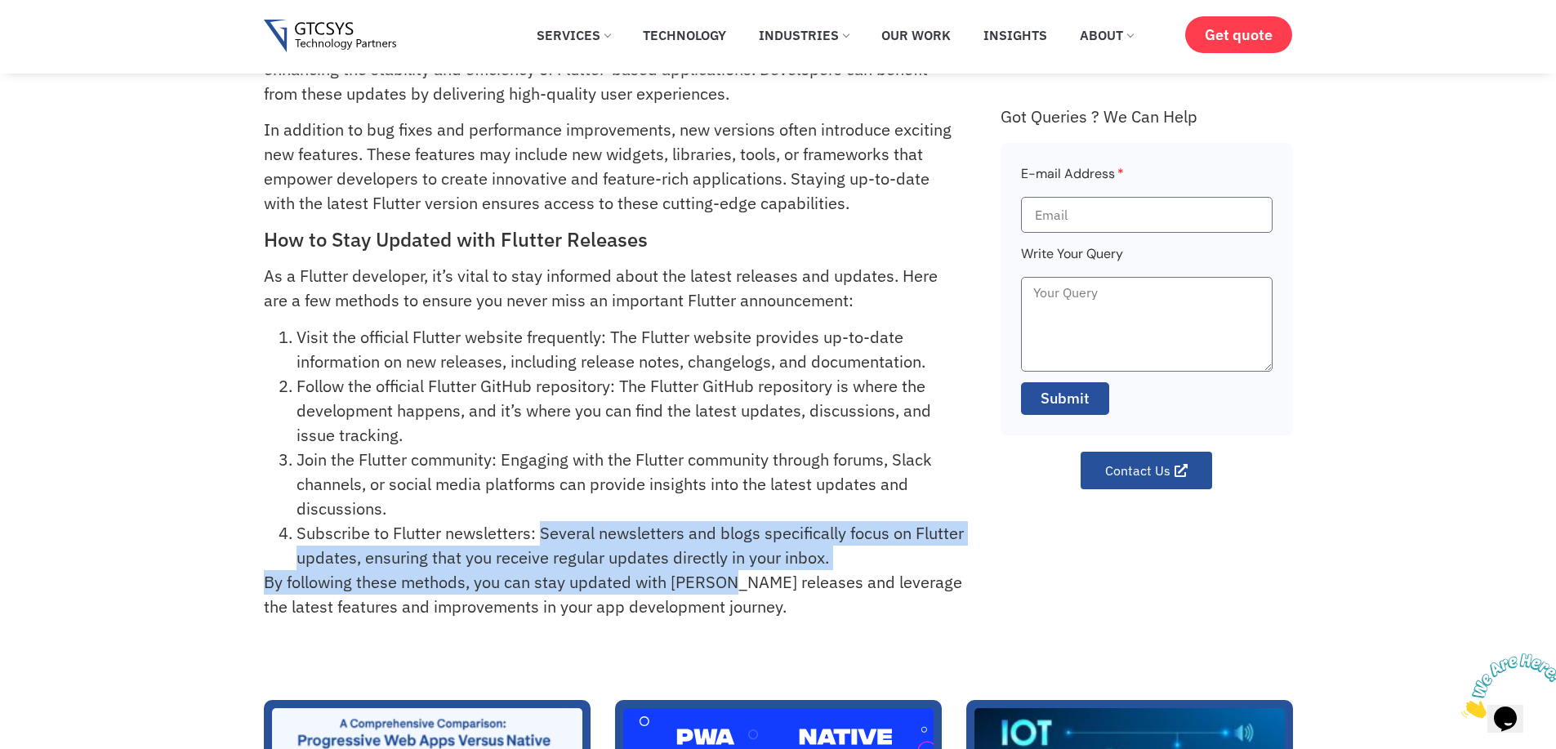
drag, startPoint x: 547, startPoint y: 527, endPoint x: 691, endPoint y: 570, distance: 150.1
click at [691, 570] on div "Flutter is well-known for its frequent updates and new versions, released every…" at bounding box center [624, 286] width 720 height 729
click at [691, 570] on p "By following these methods, you can stay updated with [PERSON_NAME] releases an…" at bounding box center [614, 594] width 700 height 49
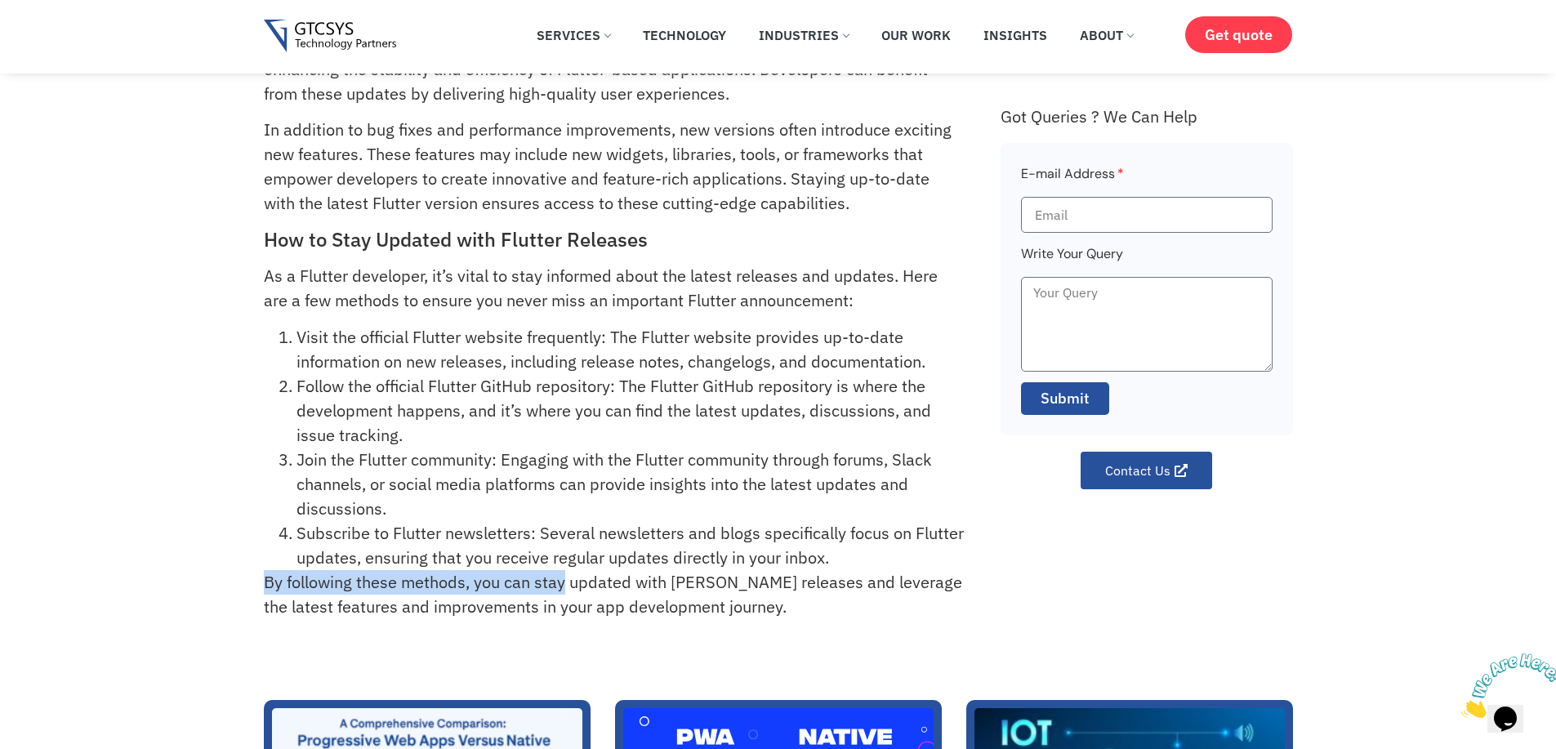
drag, startPoint x: 245, startPoint y: 580, endPoint x: 564, endPoint y: 583, distance: 319.4
click at [564, 583] on div "How often does Flutter release updates or new versions? Flutter is well-known f…" at bounding box center [778, 245] width 1556 height 811
click at [564, 583] on p "By following these methods, you can stay updated with [PERSON_NAME] releases an…" at bounding box center [614, 594] width 700 height 49
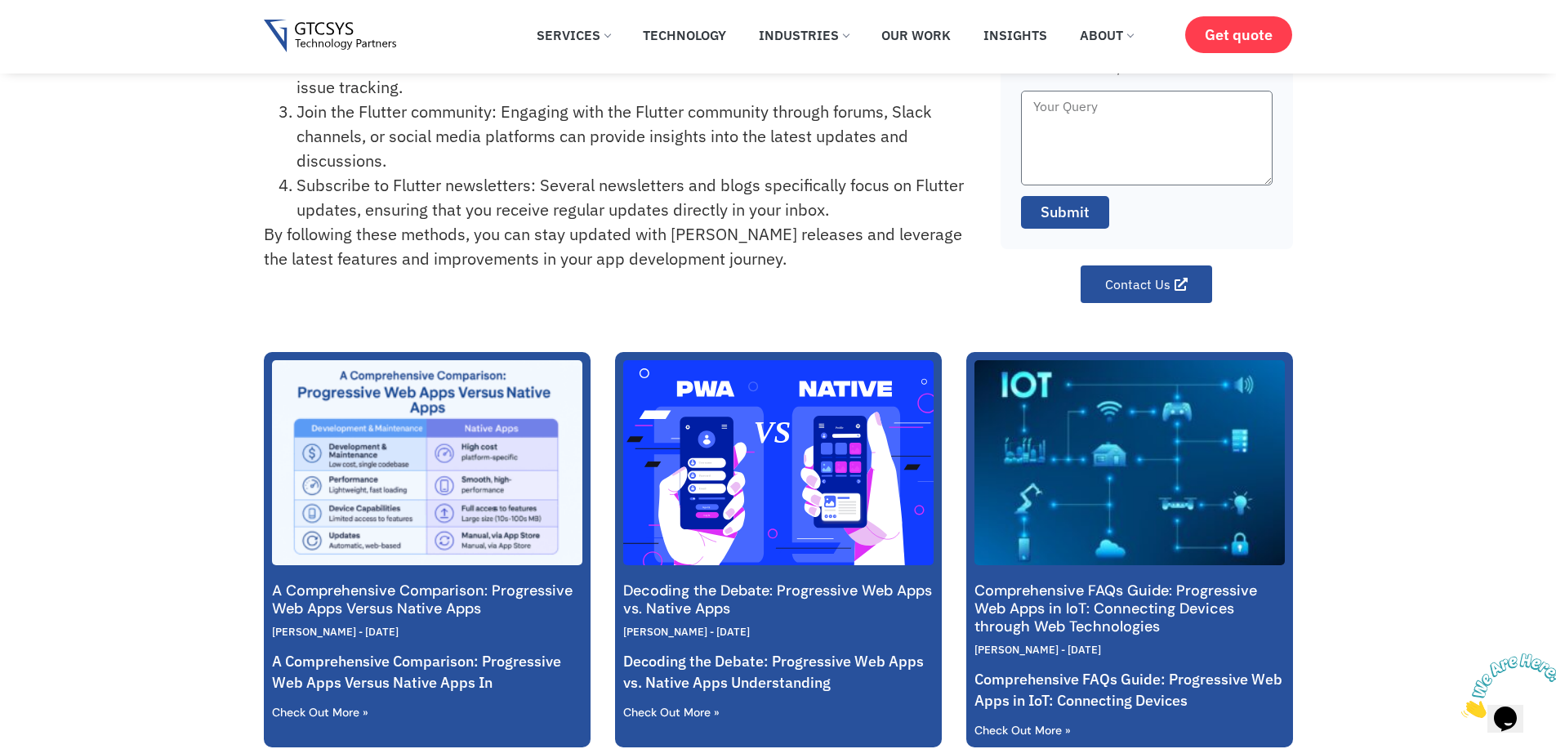
scroll to position [568, 0]
